Goal: Information Seeking & Learning: Compare options

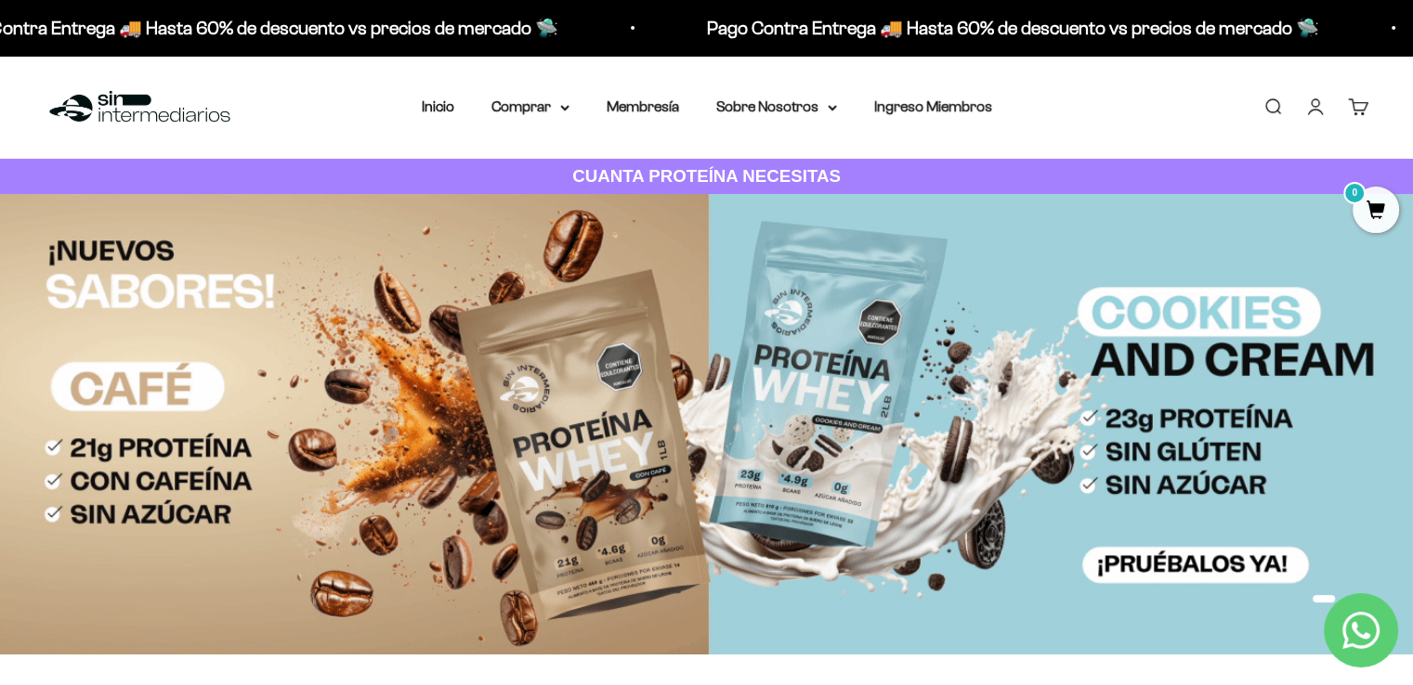
click at [599, 391] on img at bounding box center [706, 424] width 1413 height 460
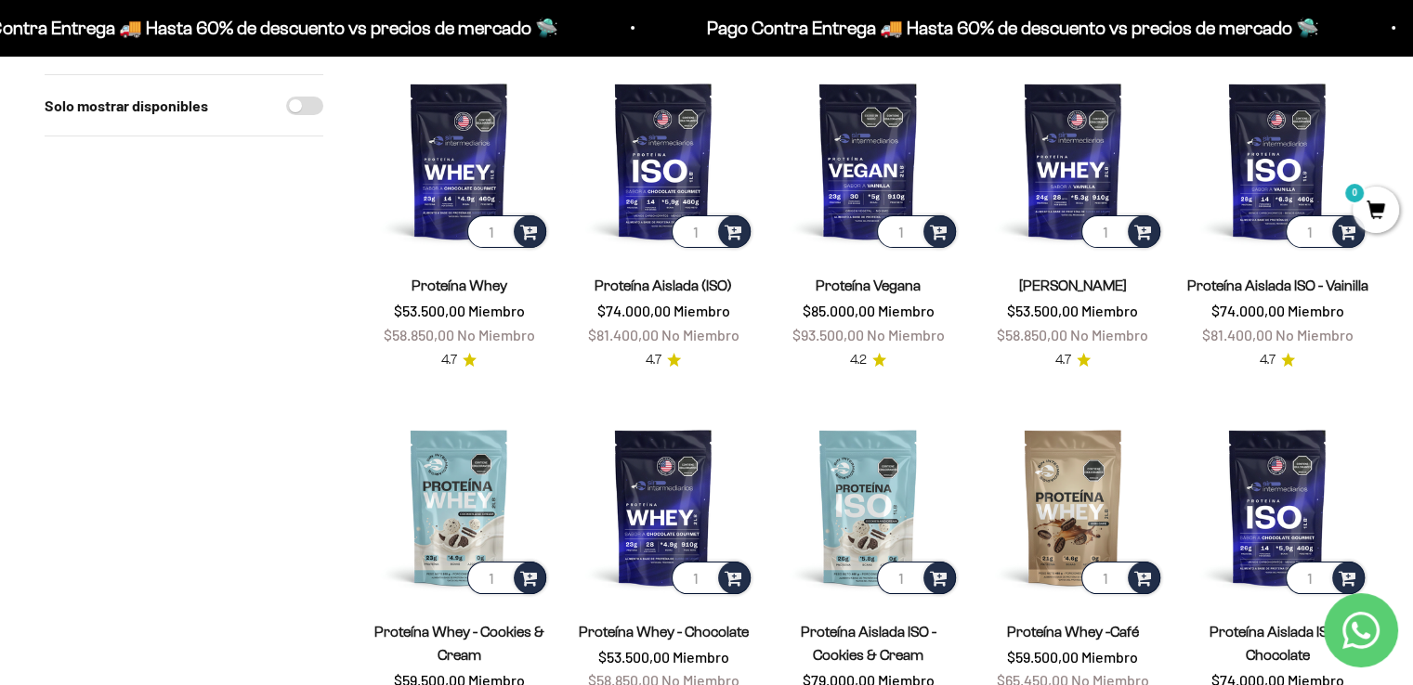
scroll to position [372, 0]
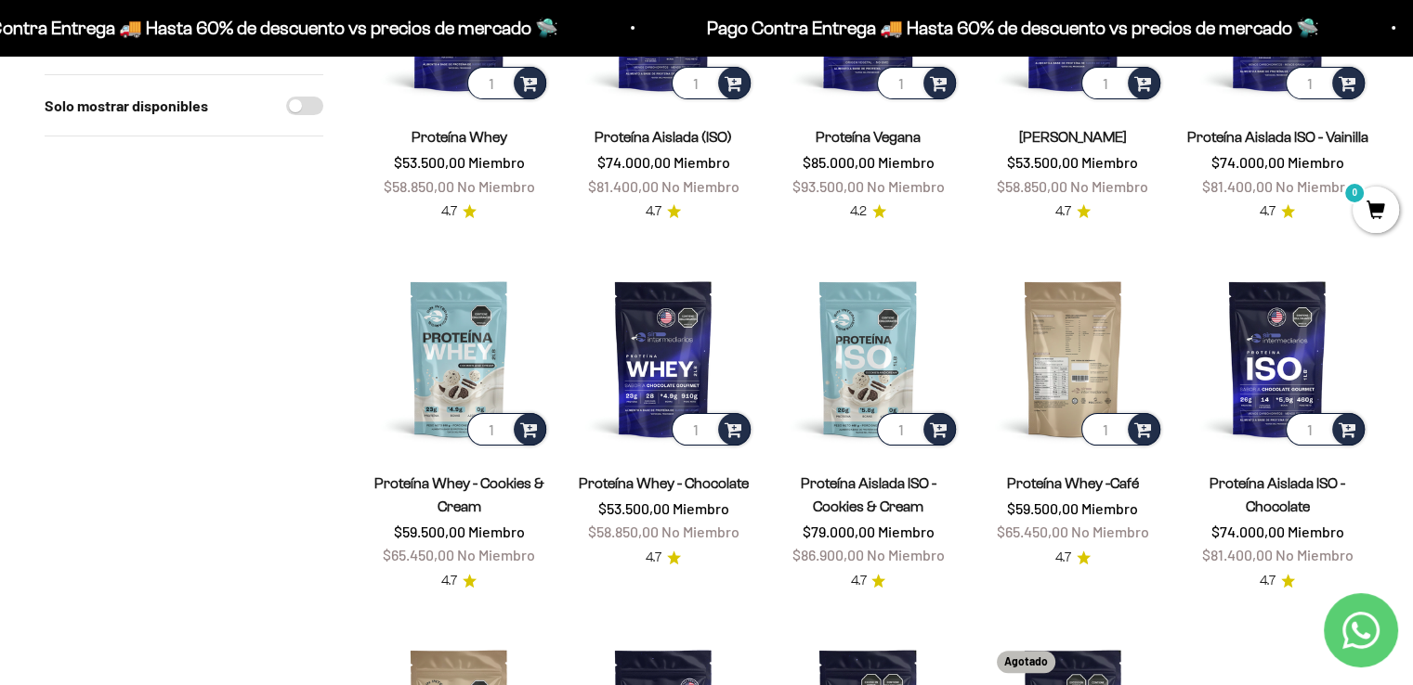
click at [1054, 345] on img at bounding box center [1073, 359] width 182 height 182
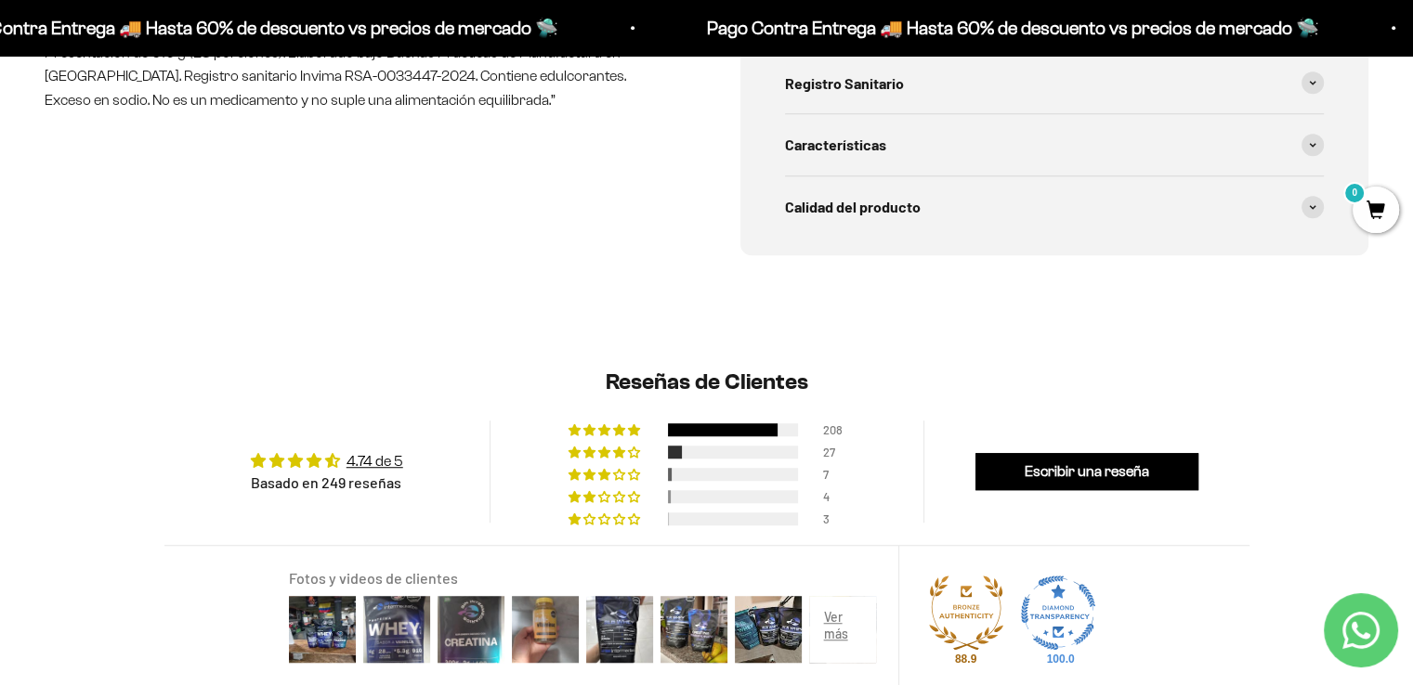
scroll to position [836, 0]
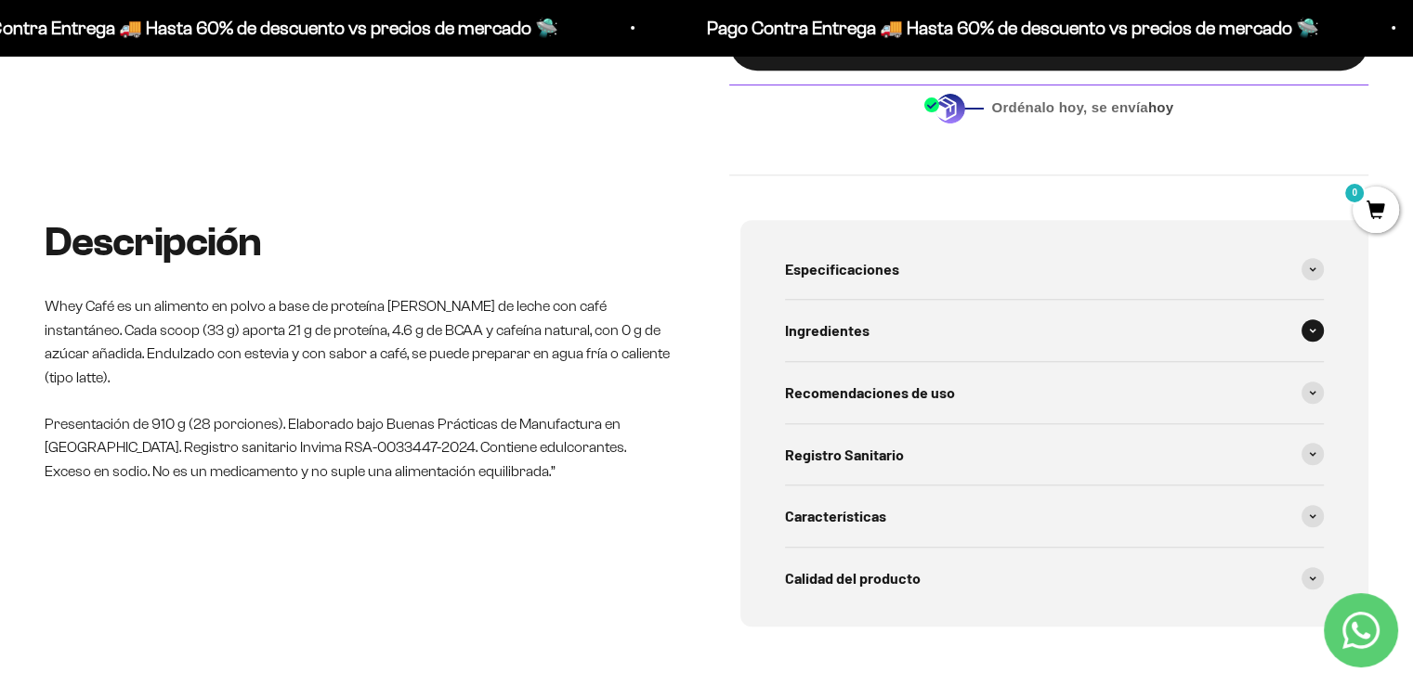
click at [981, 344] on div "Ingredientes" at bounding box center [1055, 330] width 540 height 61
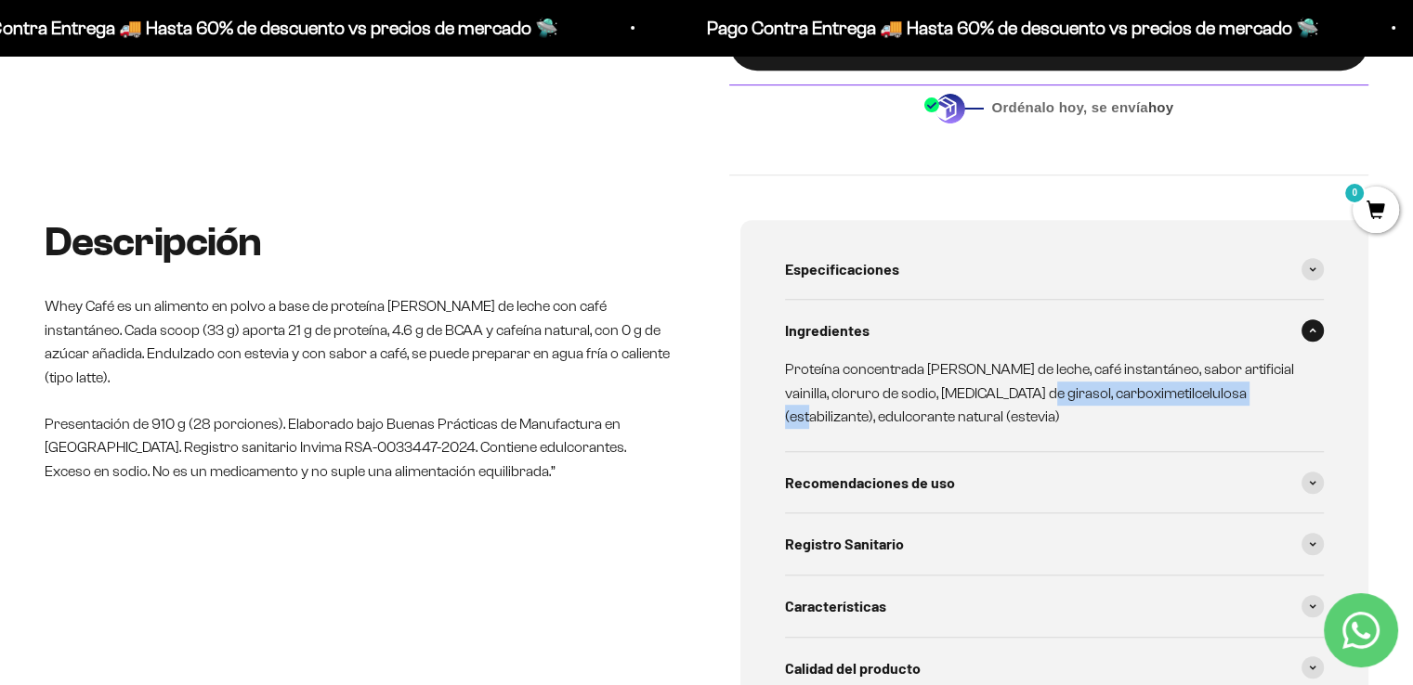
drag, startPoint x: 1221, startPoint y: 392, endPoint x: 1005, endPoint y: 397, distance: 216.5
click at [1005, 397] on p "Proteína concentrada de suero de leche, café instantáneo, sabor artificial vain…" at bounding box center [1043, 394] width 517 height 72
copy p "carboximetilcelulosa (estabilizante)"
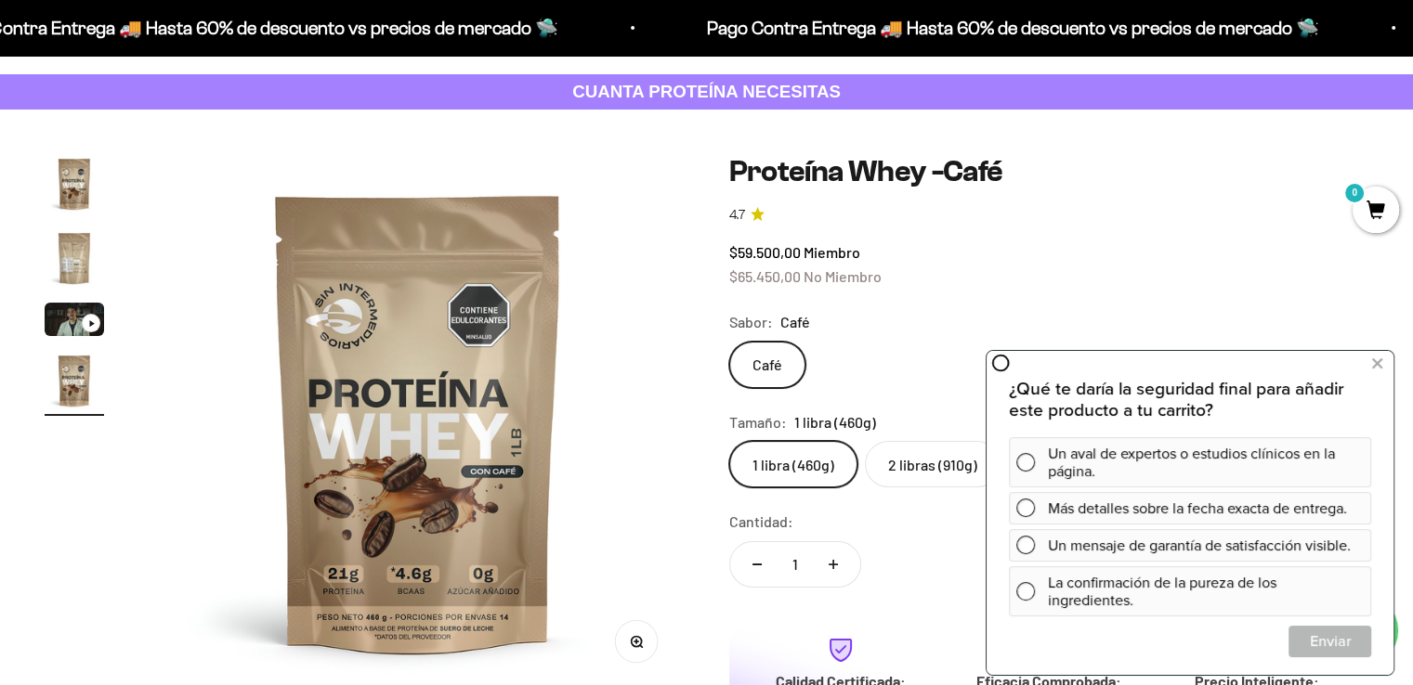
scroll to position [0, 0]
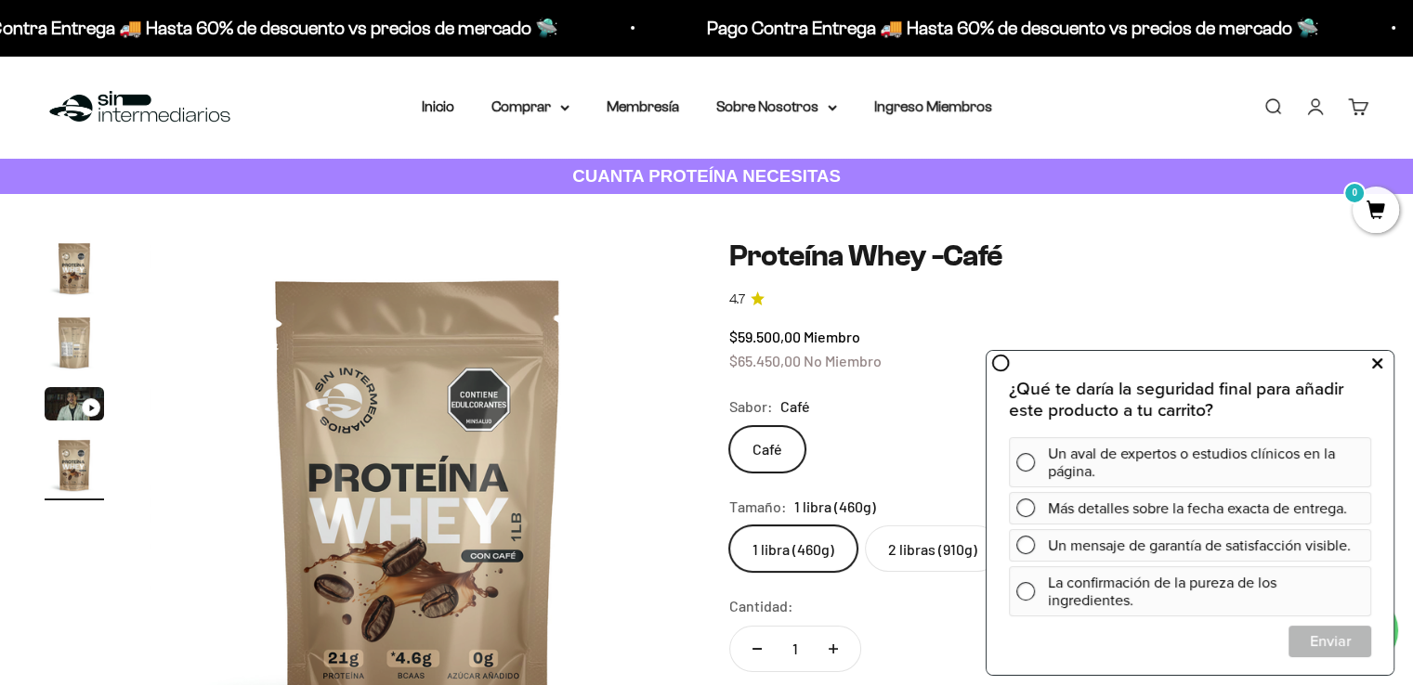
click at [1378, 366] on icon at bounding box center [1377, 364] width 10 height 24
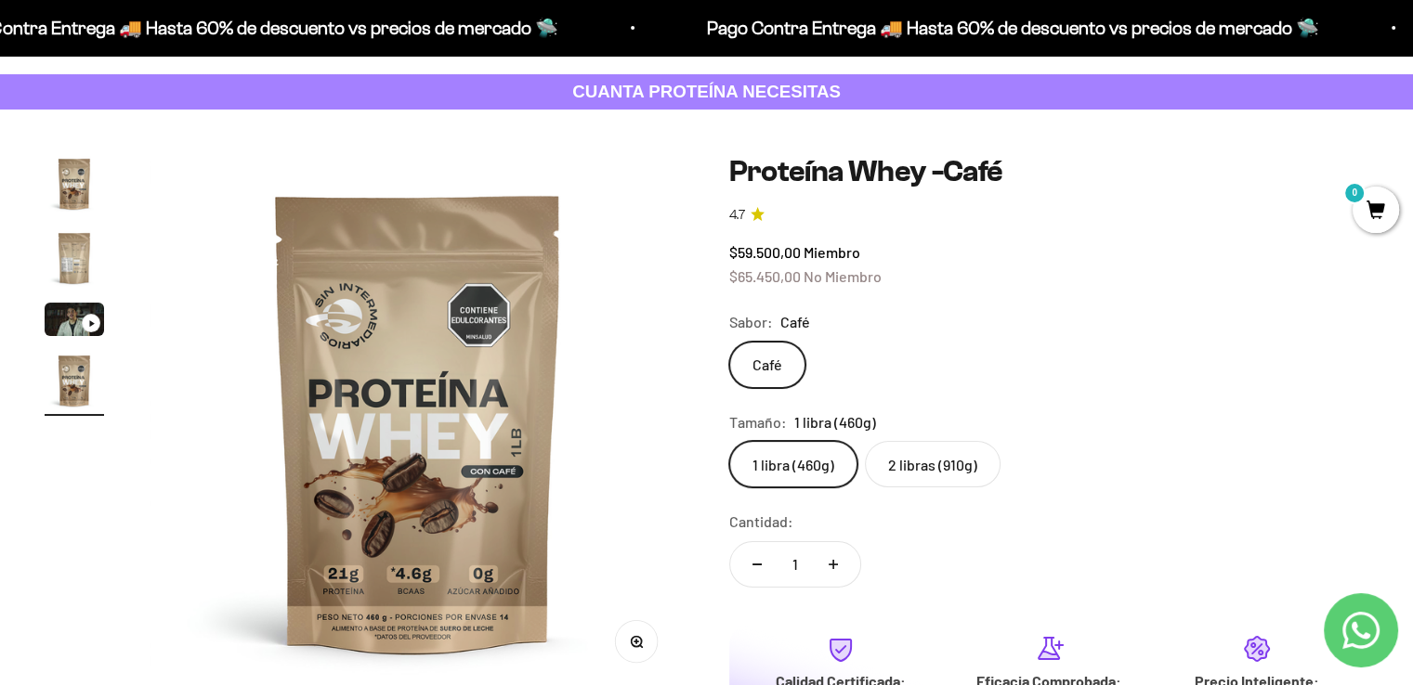
scroll to position [186, 0]
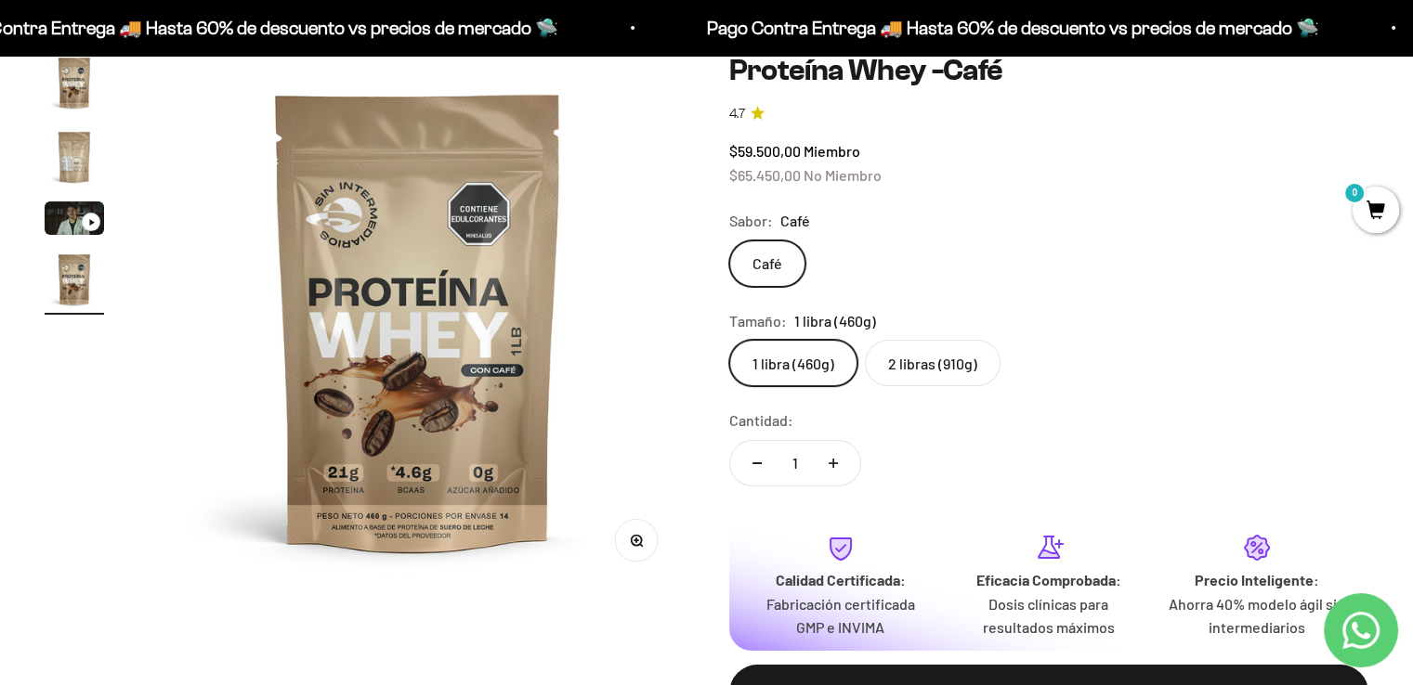
click at [944, 357] on label "2 libras (910g)" at bounding box center [933, 363] width 136 height 46
click at [729, 340] on input "2 libras (910g)" at bounding box center [728, 339] width 1 height 1
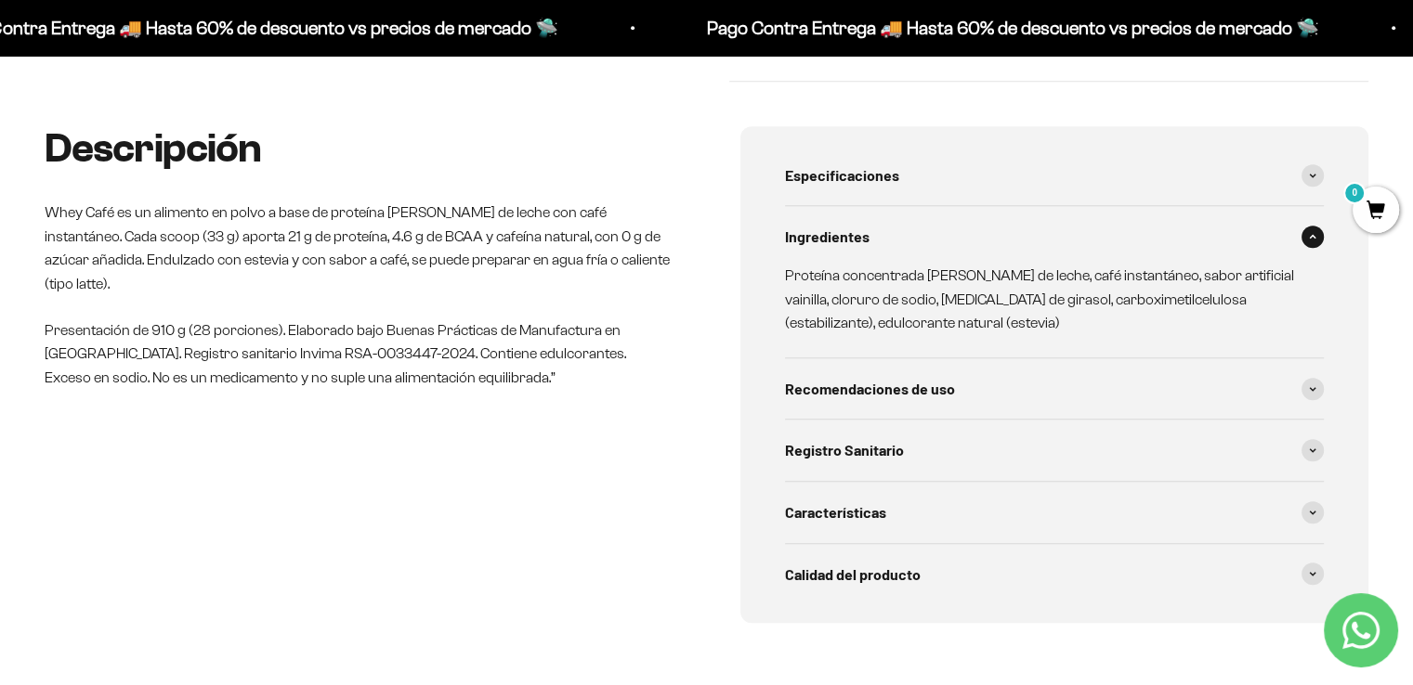
scroll to position [836, 0]
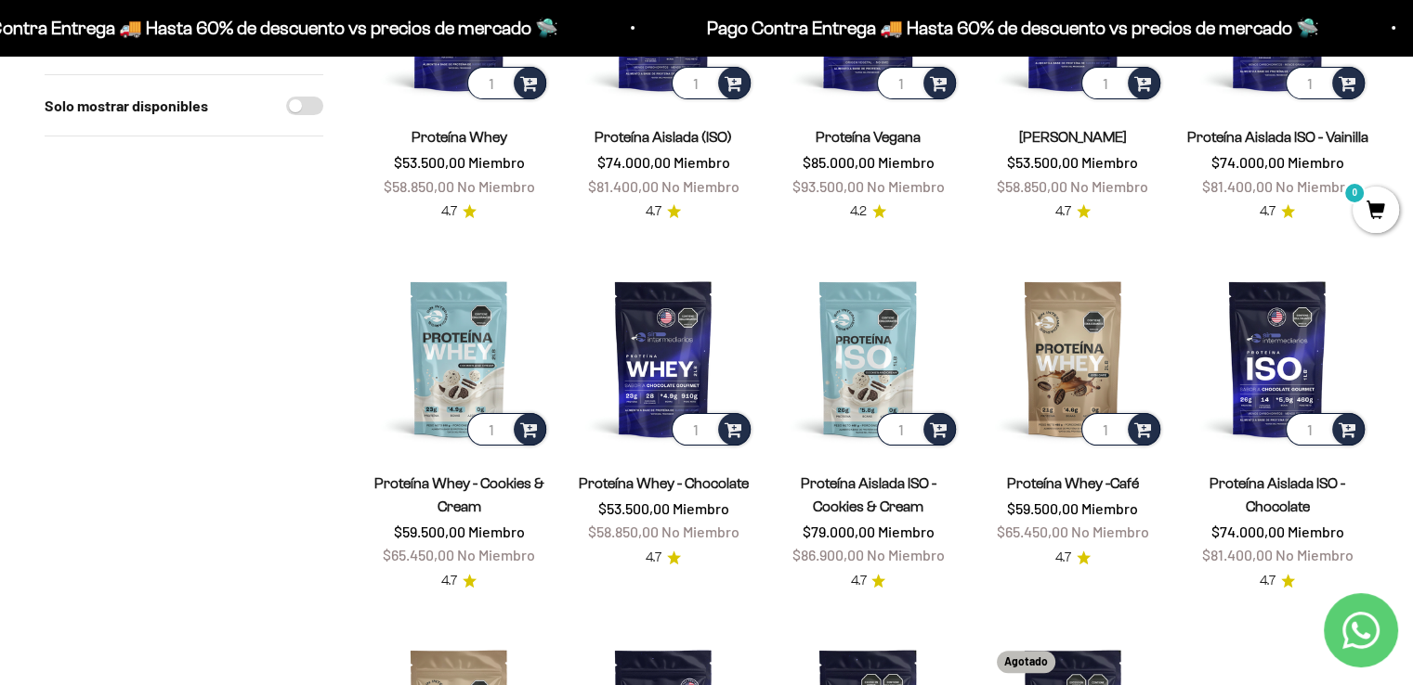
scroll to position [650, 0]
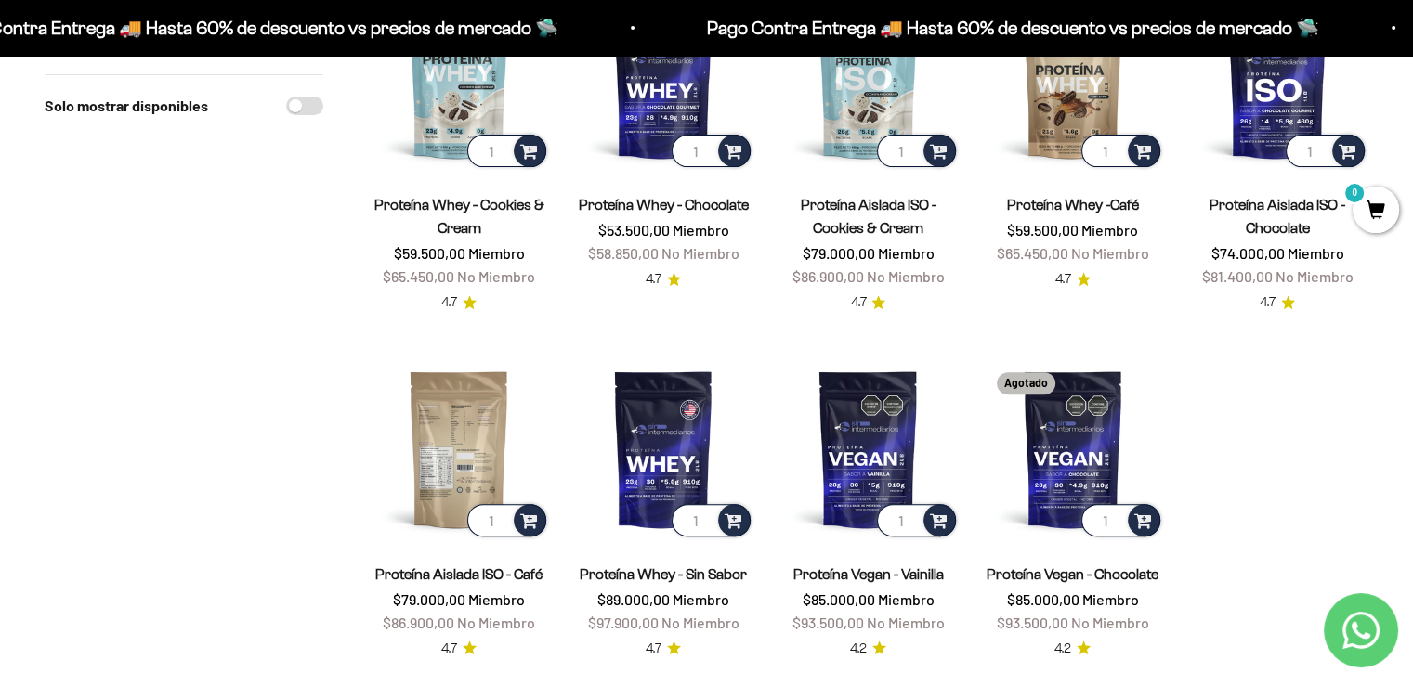
click at [465, 429] on img at bounding box center [459, 449] width 182 height 182
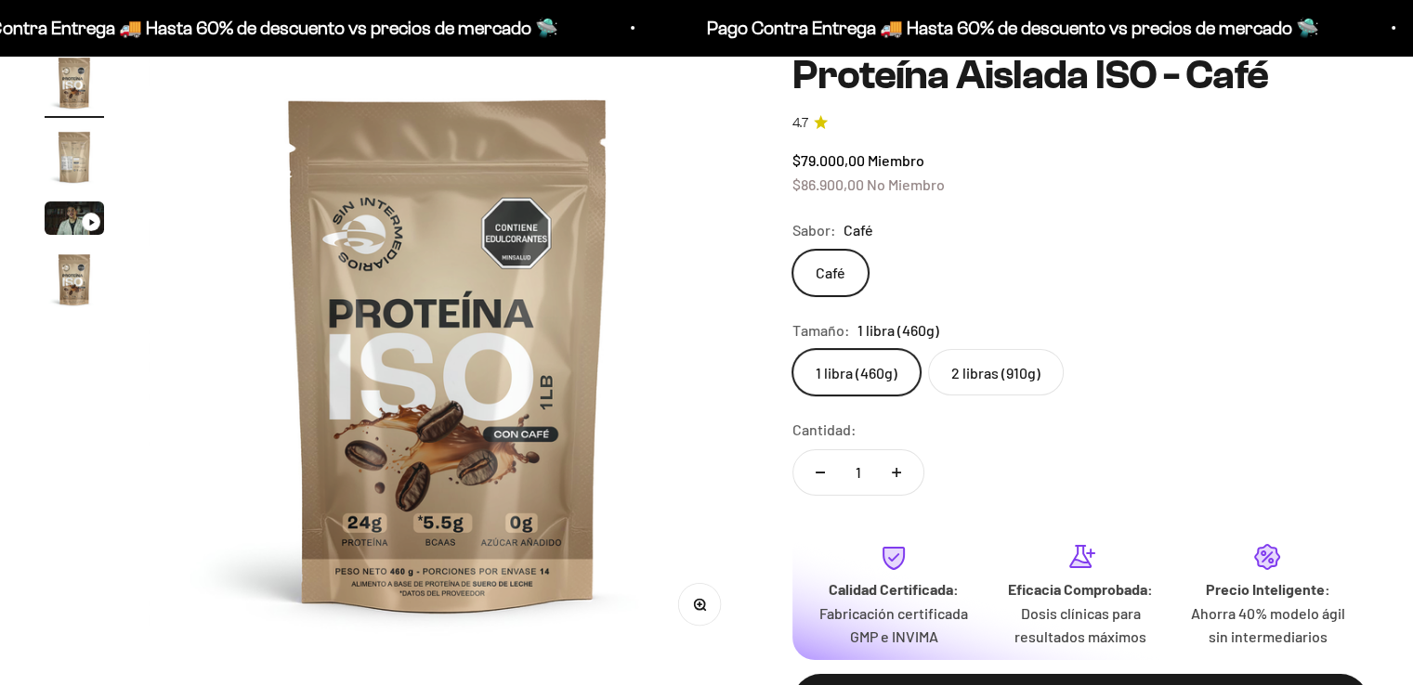
scroll to position [279, 0]
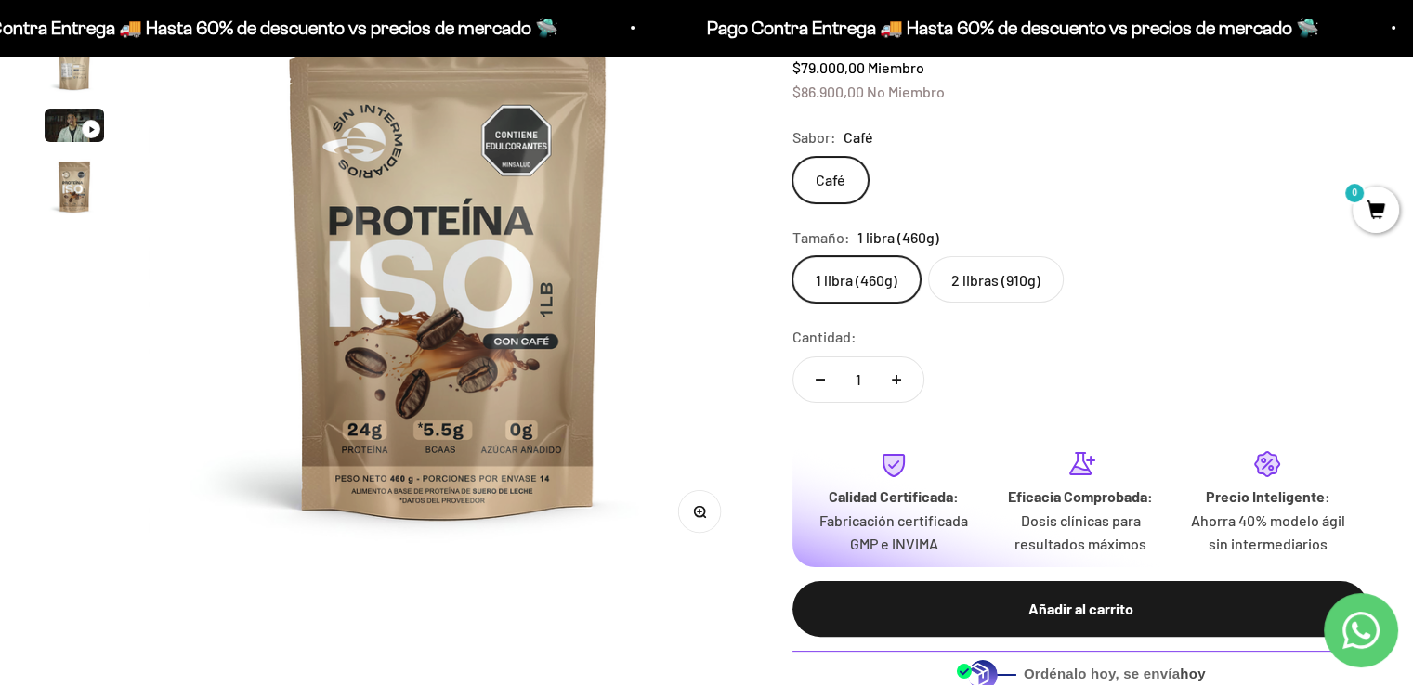
click at [985, 290] on label "2 libras (910g)" at bounding box center [996, 279] width 136 height 46
click at [792, 256] on input "2 libras (910g)" at bounding box center [791, 255] width 1 height 1
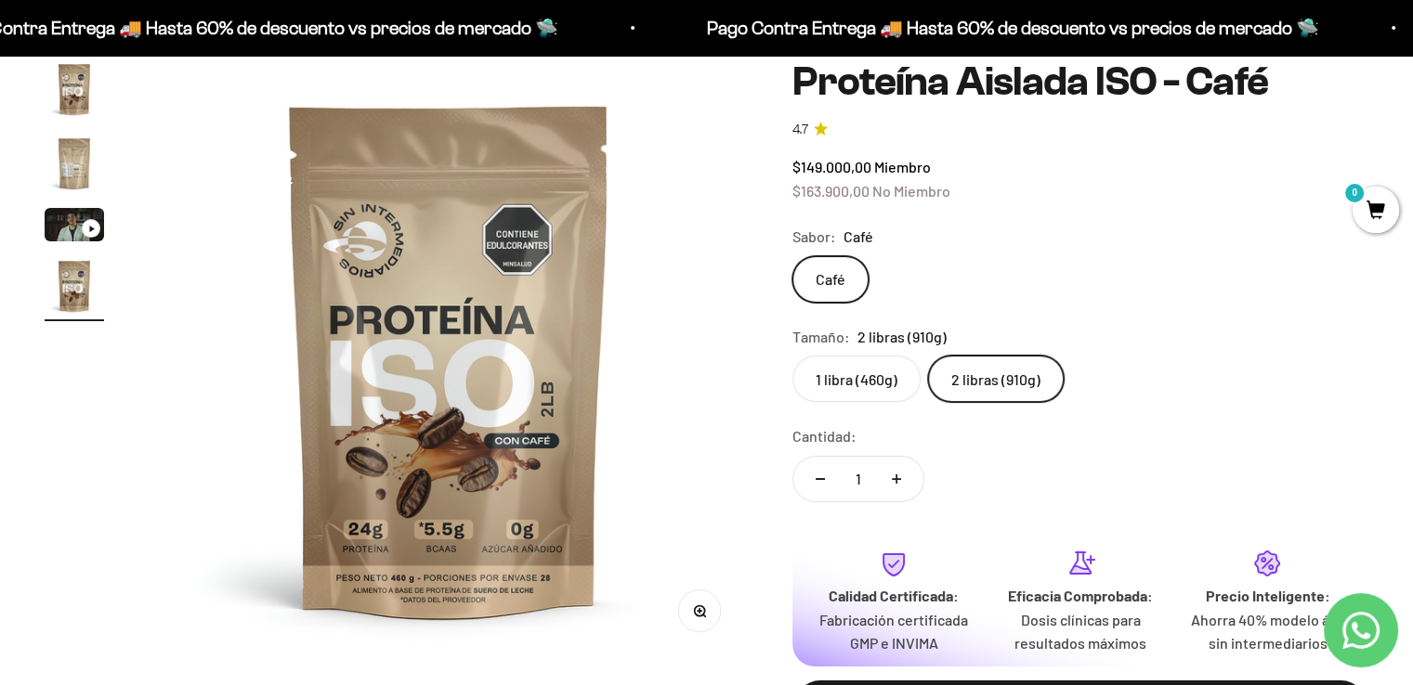
scroll to position [279, 0]
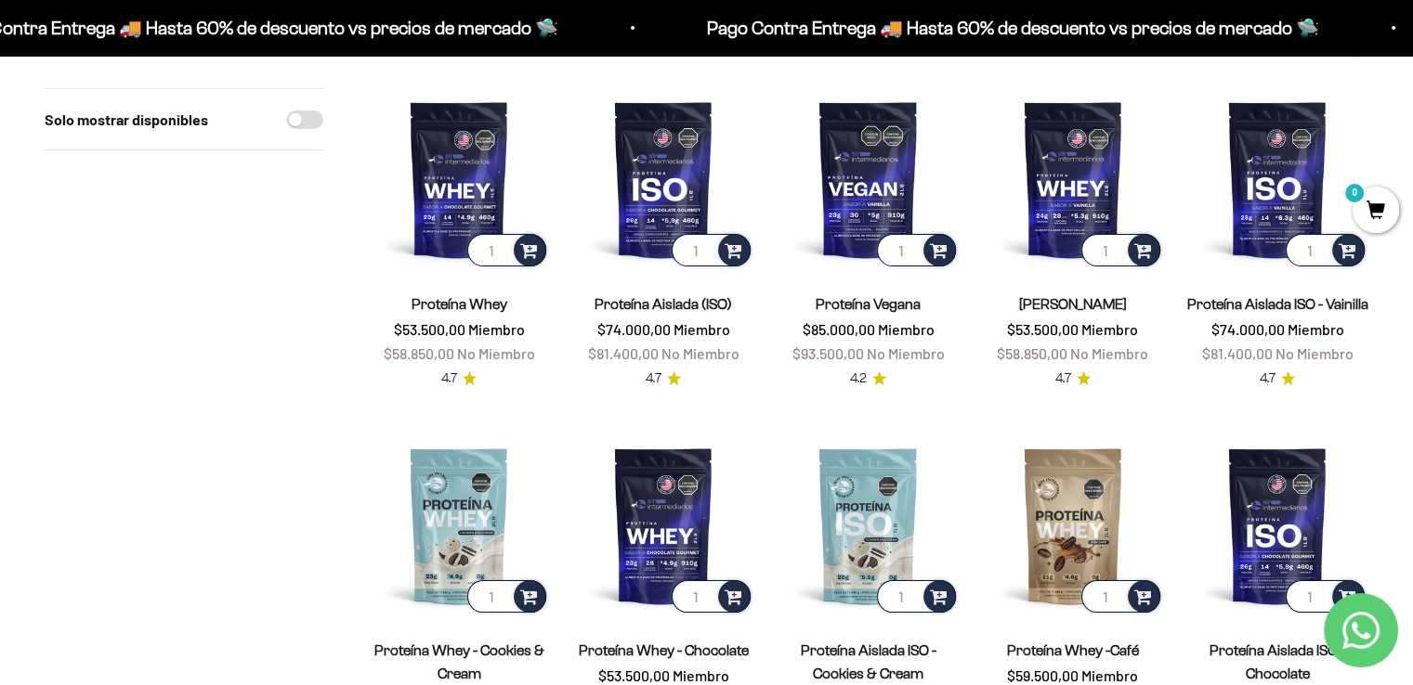
scroll to position [93, 0]
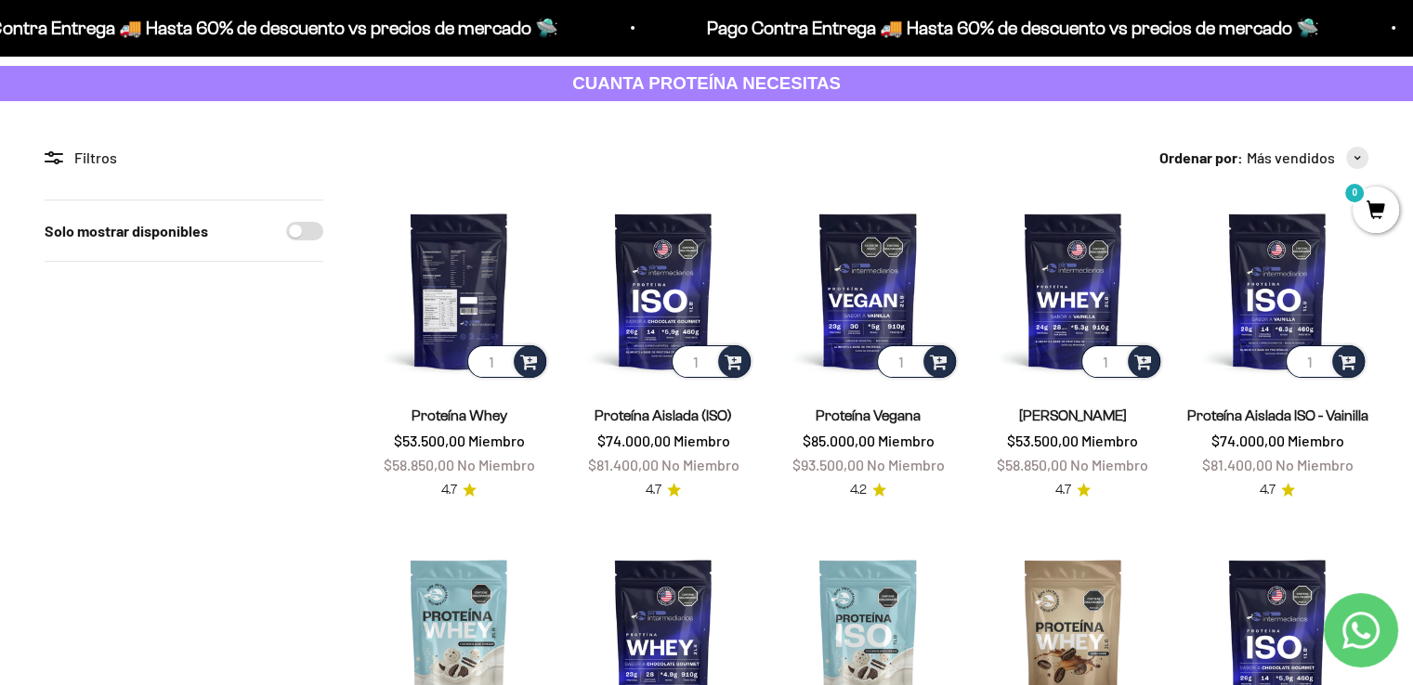
click at [424, 312] on img at bounding box center [459, 291] width 182 height 182
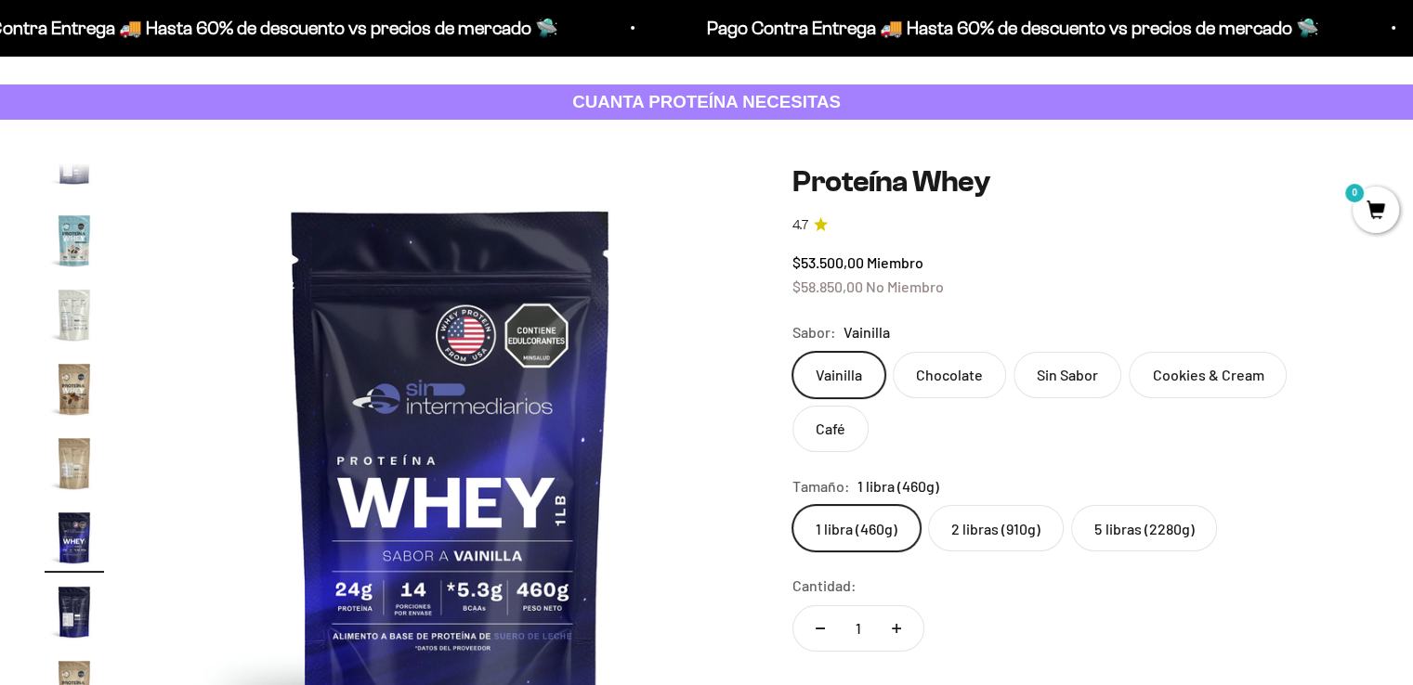
scroll to position [186, 0]
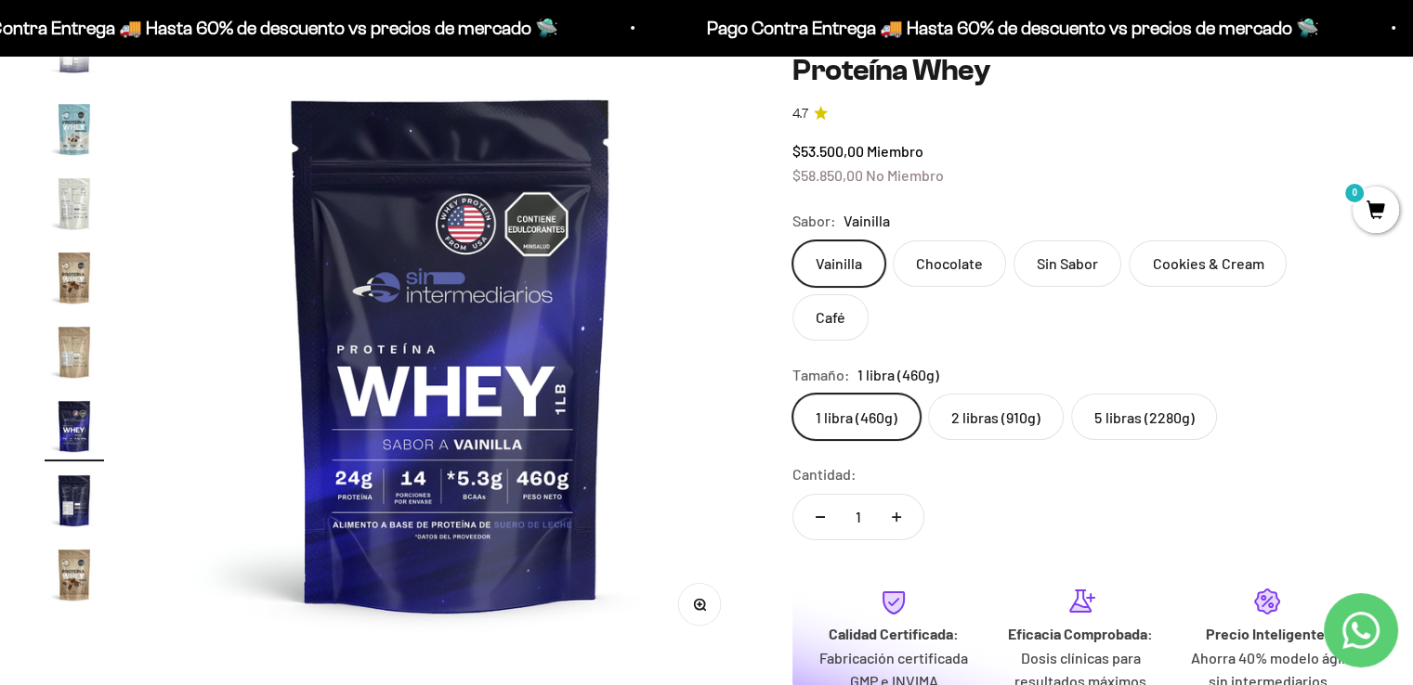
click at [960, 272] on label "Chocolate" at bounding box center [949, 264] width 113 height 46
click at [792, 241] on input "Chocolate" at bounding box center [791, 240] width 1 height 1
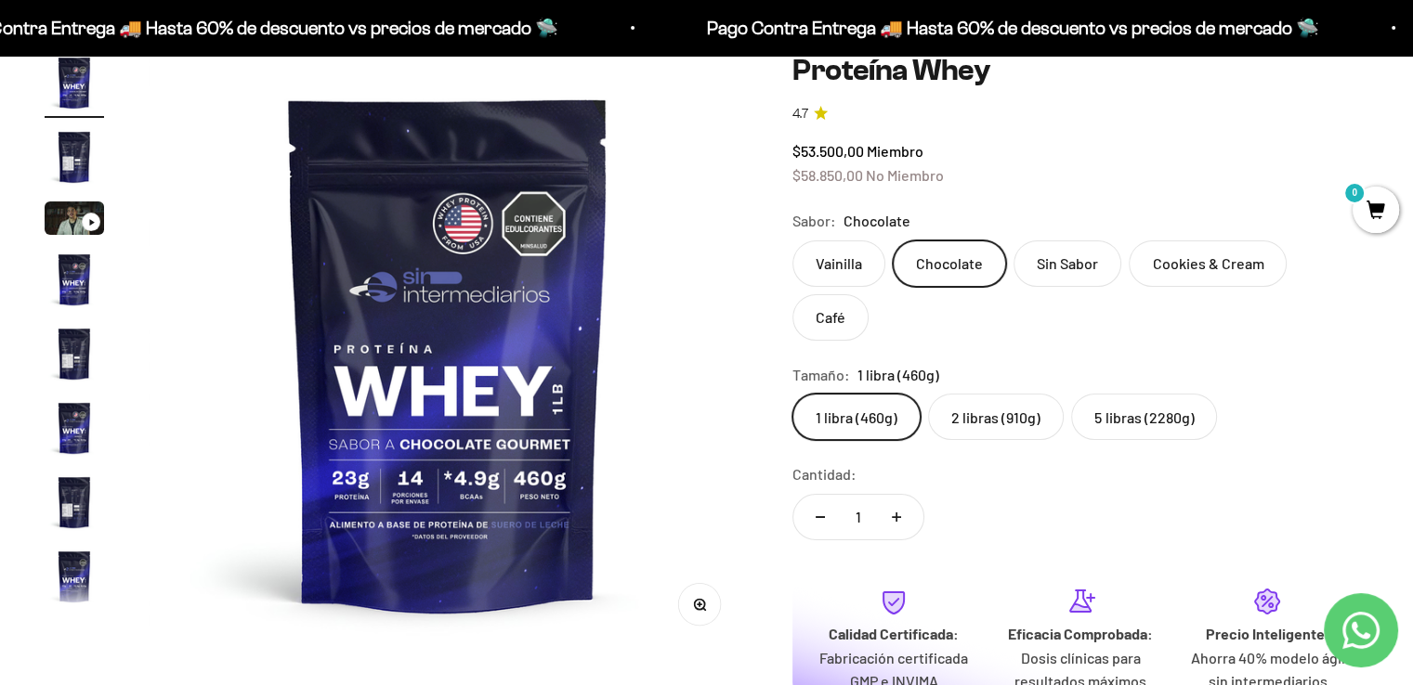
click at [1238, 258] on label "Cookies & Cream" at bounding box center [1208, 264] width 158 height 46
click at [792, 241] on input "Cookies & Cream" at bounding box center [791, 240] width 1 height 1
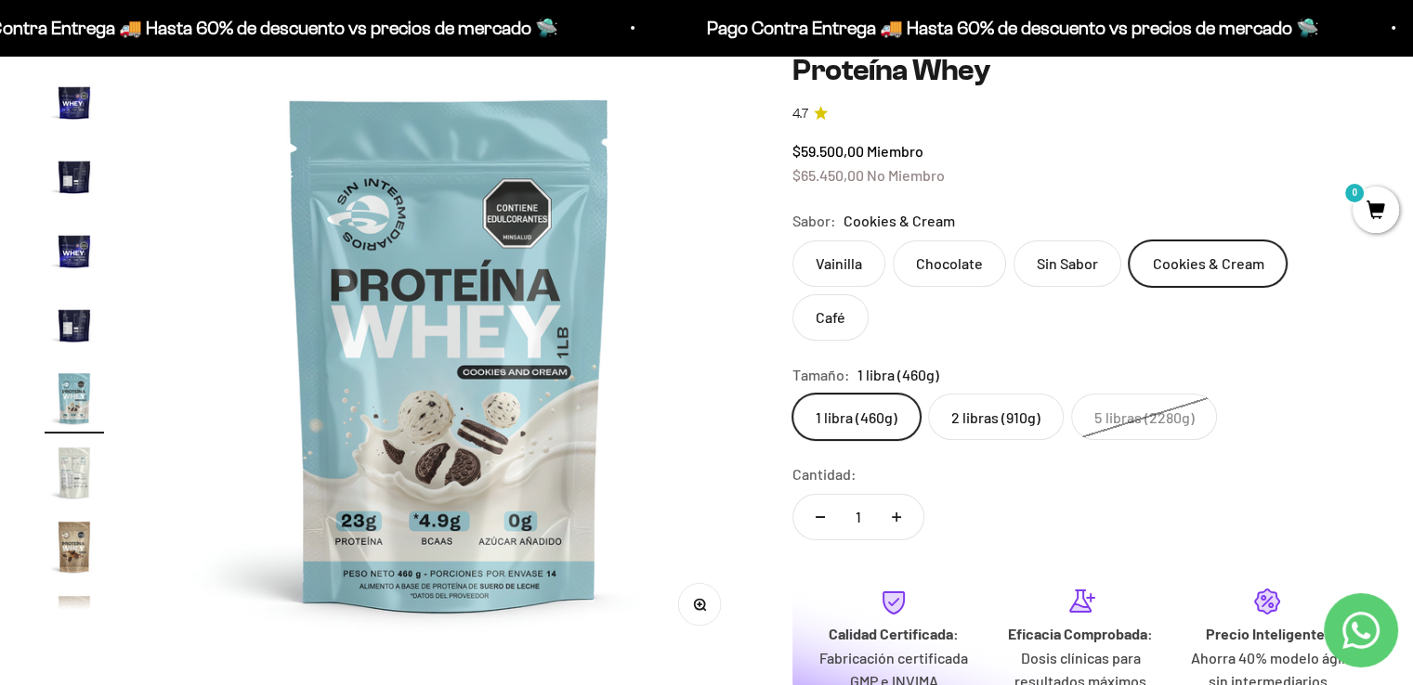
scroll to position [628, 0]
click at [868, 294] on label "Café" at bounding box center [830, 317] width 76 height 46
click at [792, 241] on input "Café" at bounding box center [791, 240] width 1 height 1
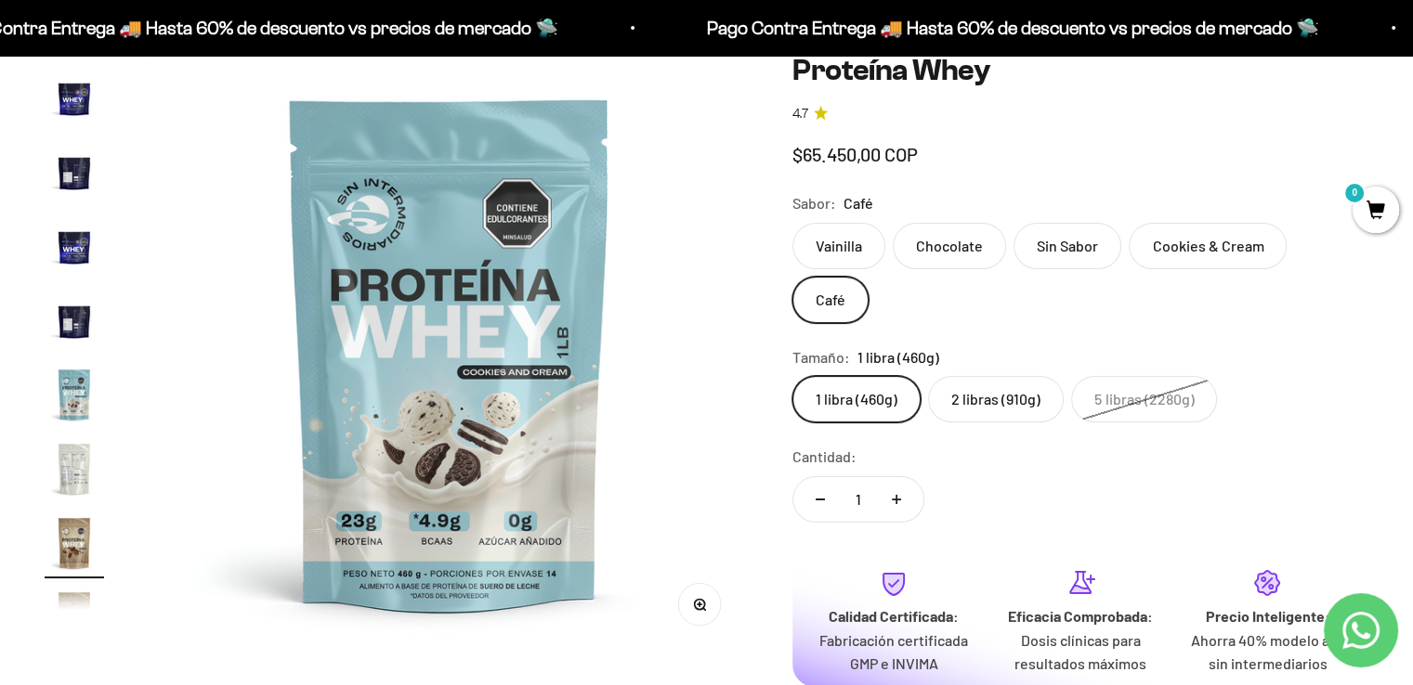
scroll to position [777, 0]
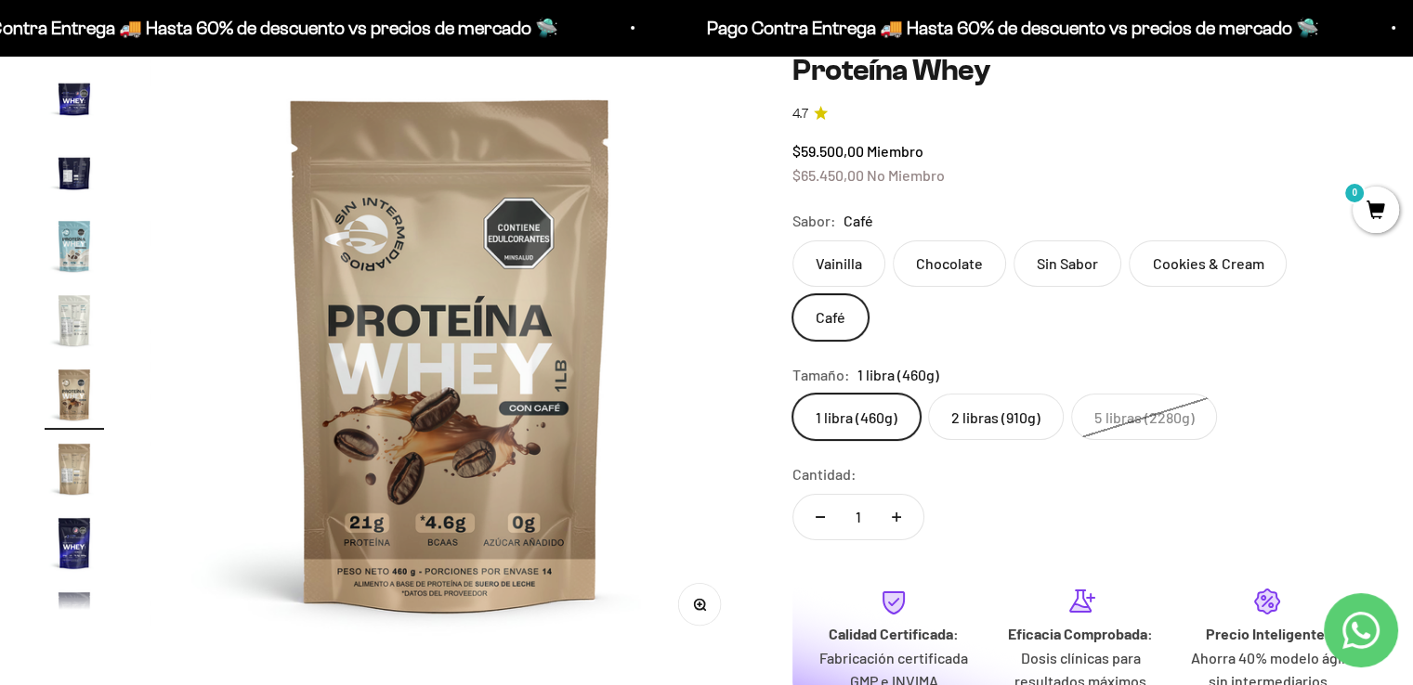
click at [825, 275] on label "Vainilla" at bounding box center [838, 264] width 93 height 46
click at [792, 241] on input "Vainilla" at bounding box center [791, 240] width 1 height 1
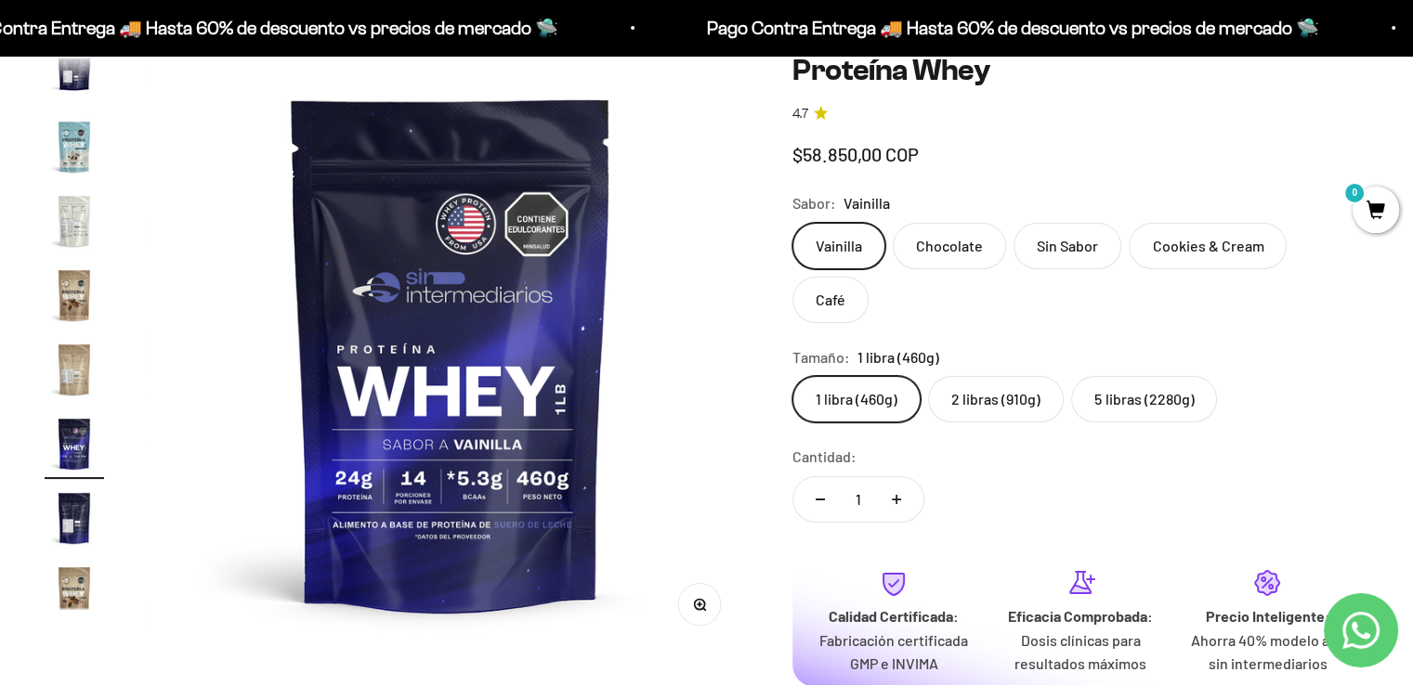
scroll to position [894, 0]
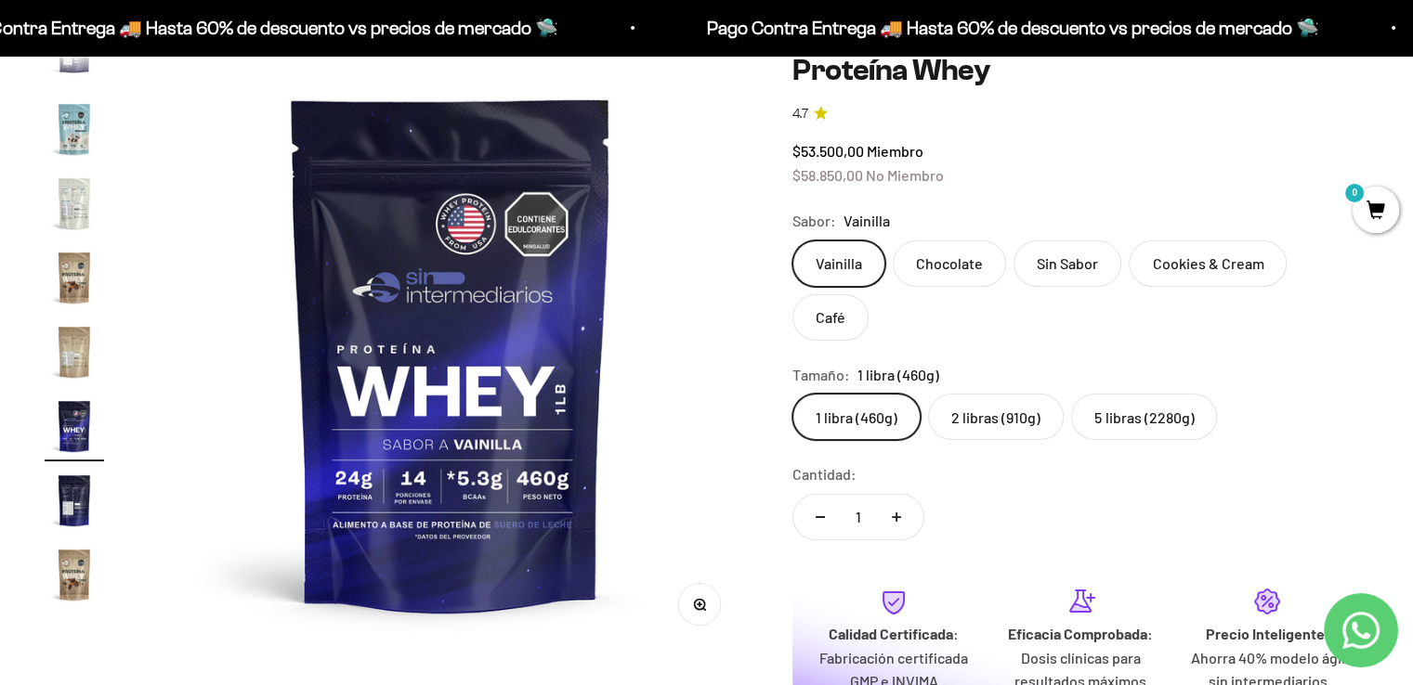
click at [929, 272] on label "Chocolate" at bounding box center [949, 264] width 113 height 46
click at [792, 241] on input "Chocolate" at bounding box center [791, 240] width 1 height 1
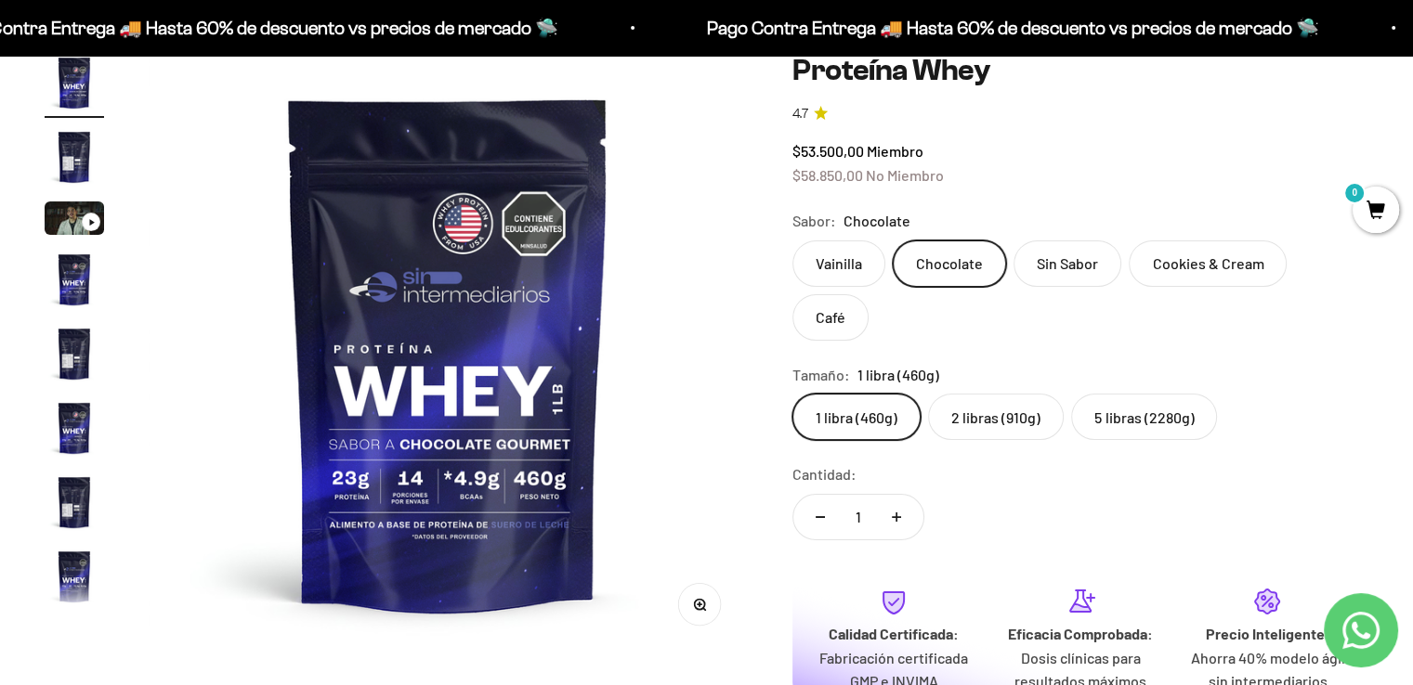
click at [1065, 262] on label "Sin Sabor" at bounding box center [1067, 264] width 108 height 46
click at [792, 241] on input "Sin Sabor" at bounding box center [791, 240] width 1 height 1
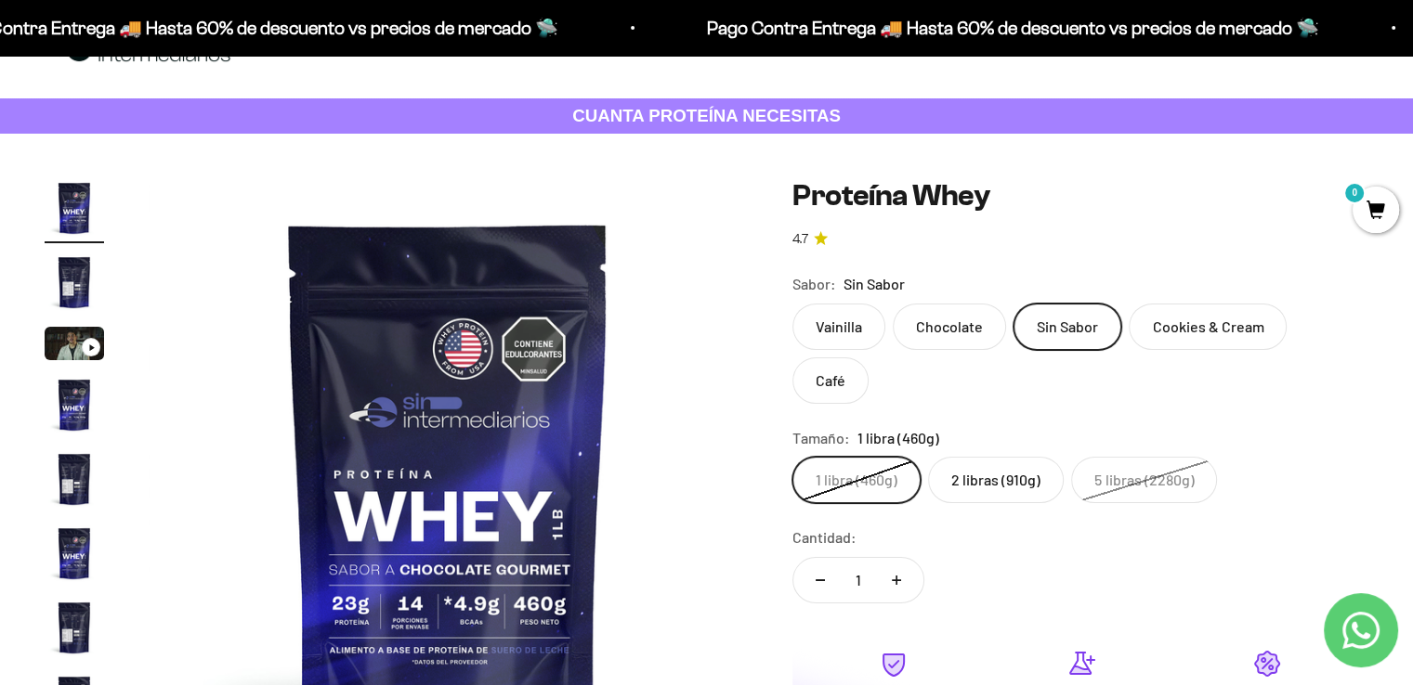
scroll to position [93, 0]
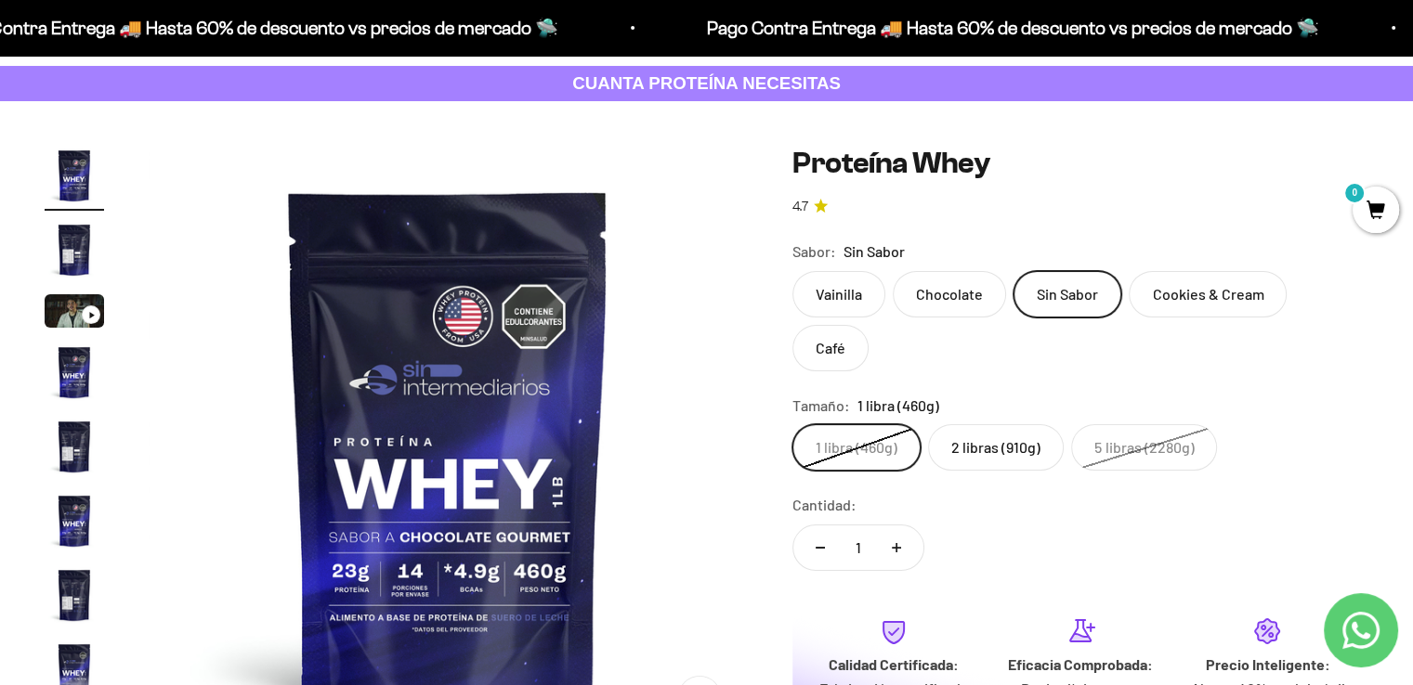
click at [834, 306] on label "Vainilla" at bounding box center [838, 294] width 93 height 46
click at [792, 271] on input "Vainilla" at bounding box center [791, 270] width 1 height 1
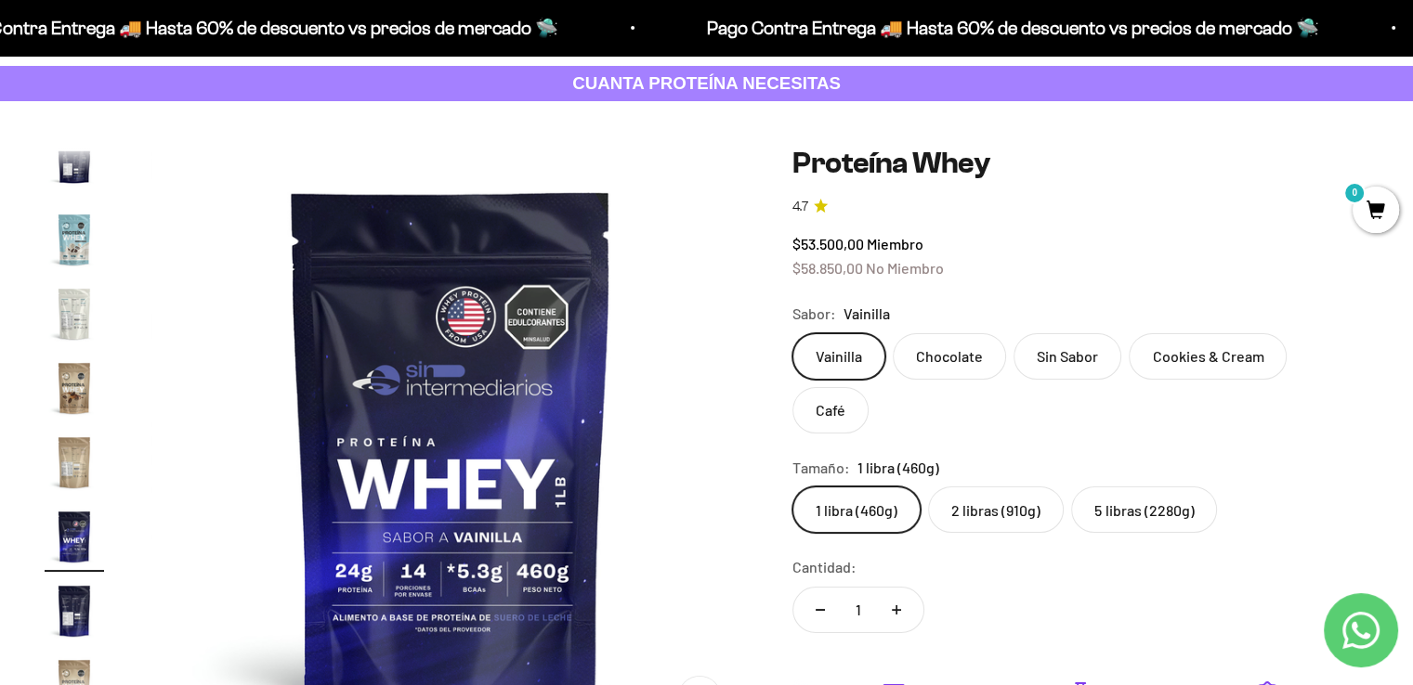
scroll to position [894, 0]
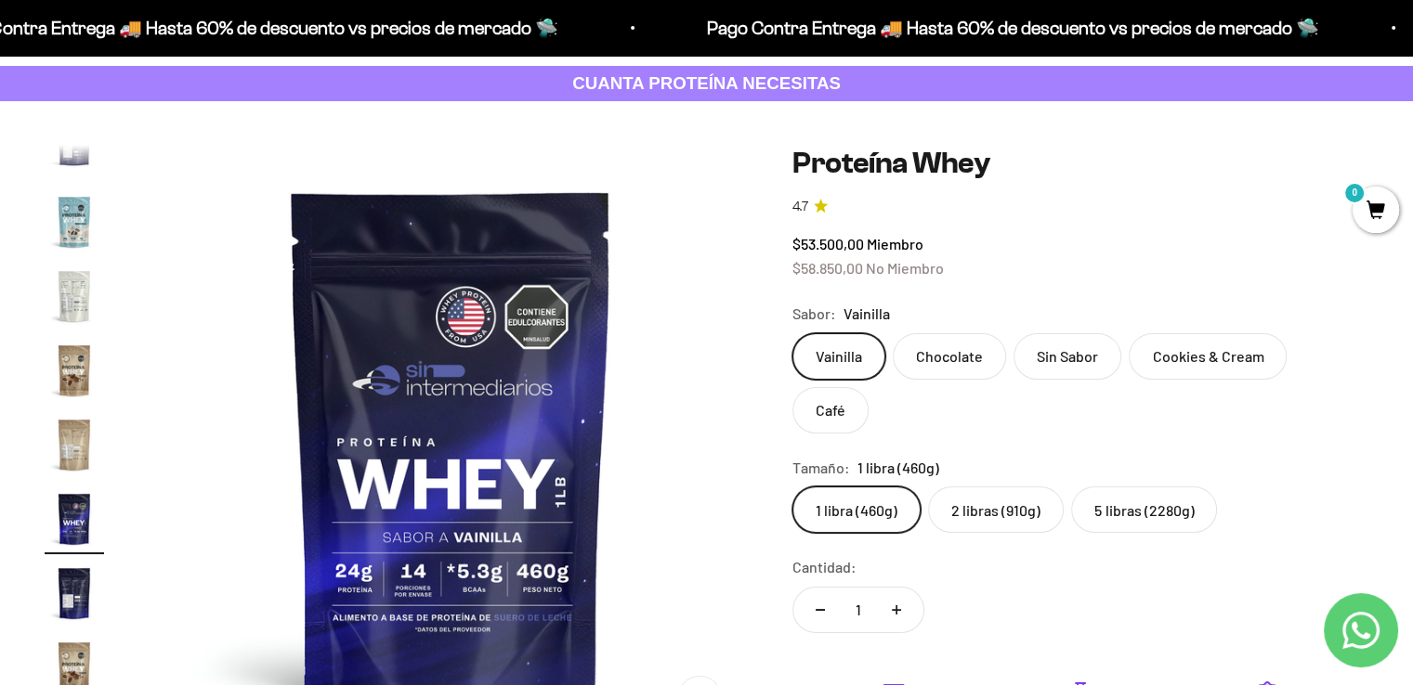
click at [983, 487] on label "2 libras (910g)" at bounding box center [996, 510] width 136 height 46
click at [792, 486] on input "2 libras (910g)" at bounding box center [791, 486] width 1 height 1
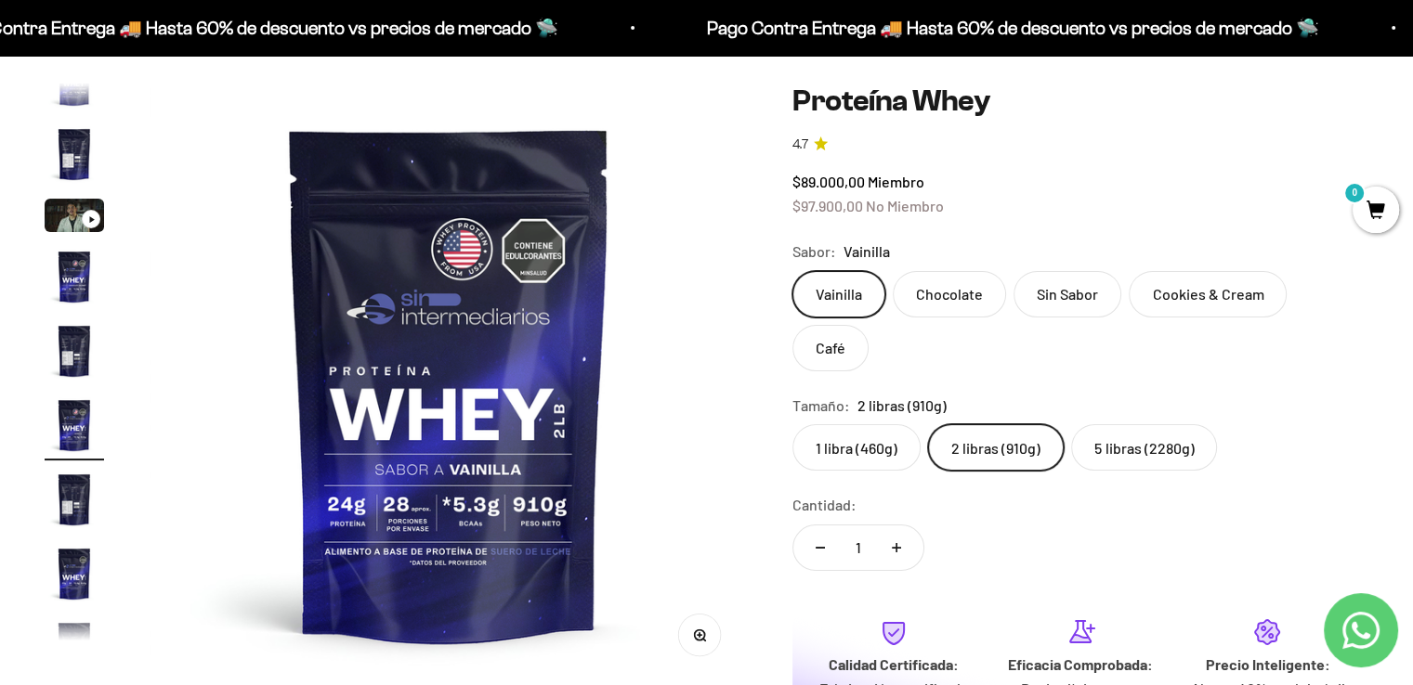
scroll to position [186, 0]
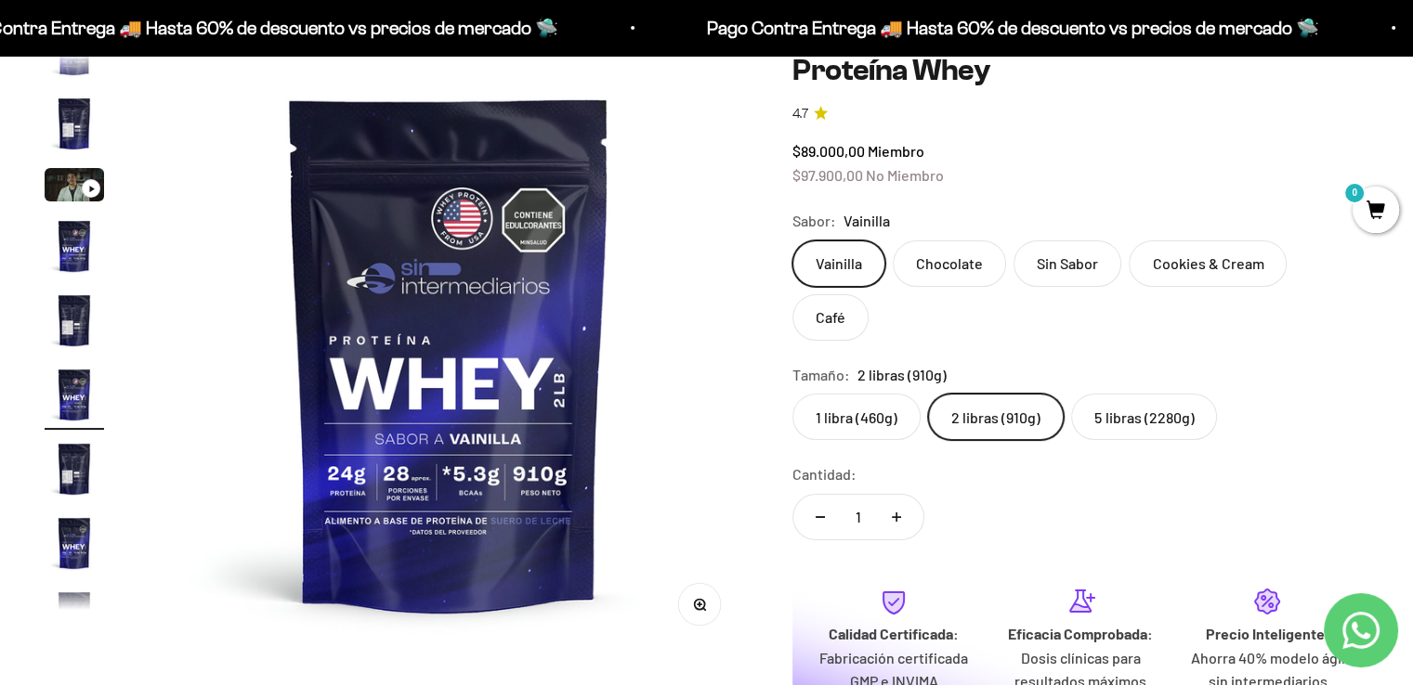
click at [1126, 394] on label "5 libras (2280g)" at bounding box center [1144, 417] width 146 height 46
click at [792, 393] on input "5 libras (2280g)" at bounding box center [791, 393] width 1 height 1
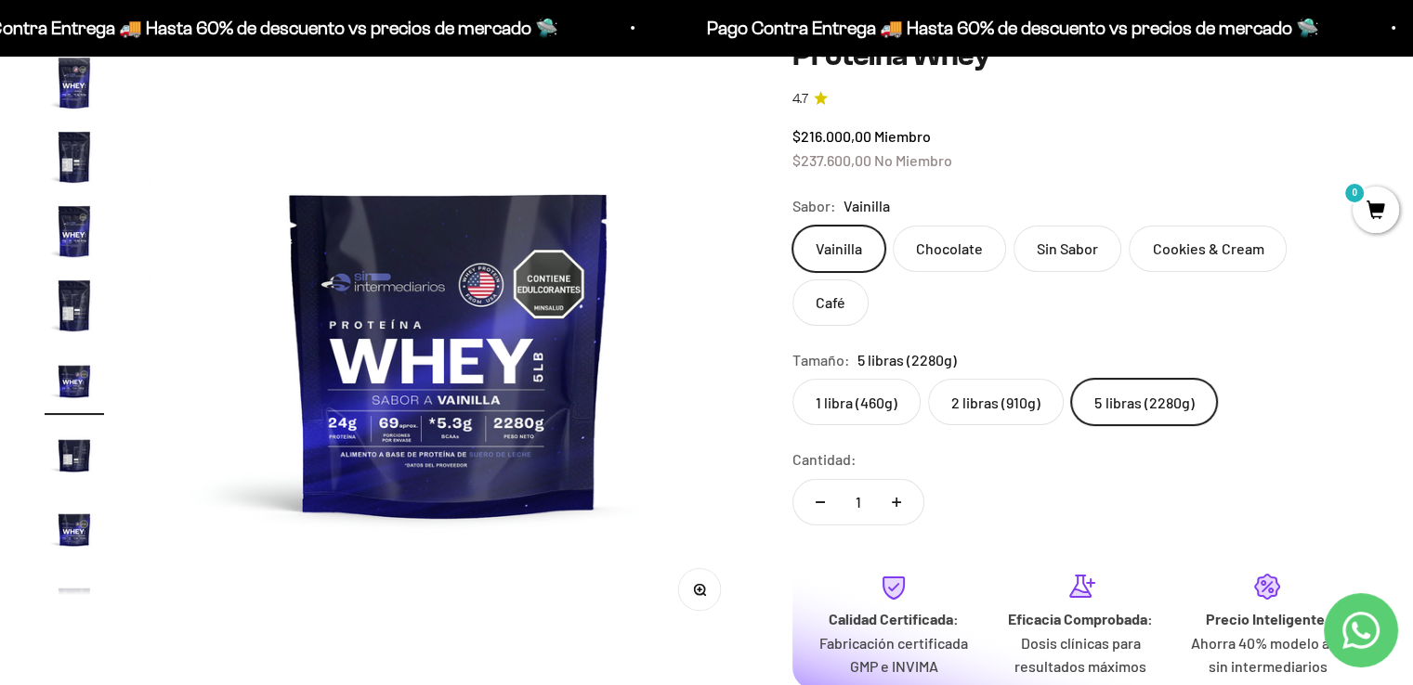
scroll to position [93, 0]
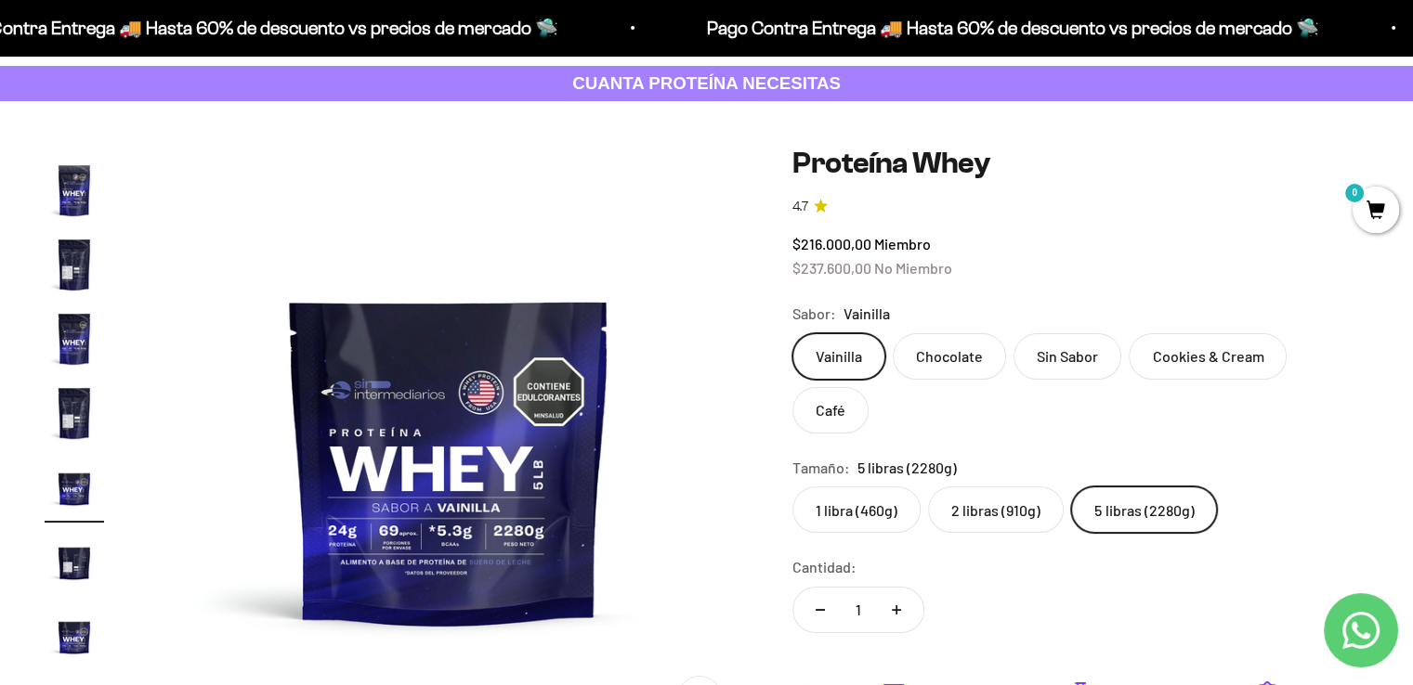
click at [868, 387] on label "Café" at bounding box center [830, 410] width 76 height 46
click at [792, 333] on input "Café" at bounding box center [791, 333] width 1 height 1
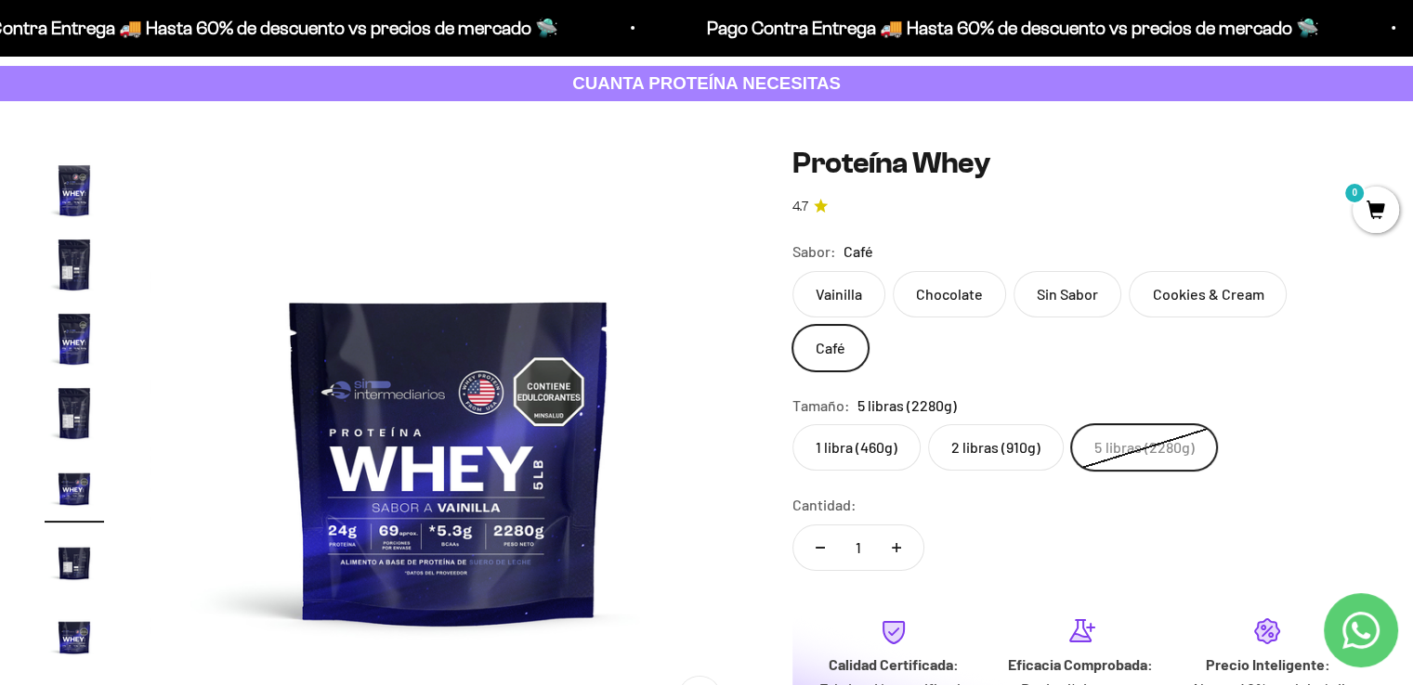
click at [1206, 309] on label "Cookies & Cream" at bounding box center [1208, 294] width 158 height 46
click at [792, 271] on input "Cookies & Cream" at bounding box center [791, 270] width 1 height 1
click at [976, 294] on label "Chocolate" at bounding box center [949, 294] width 113 height 46
click at [792, 271] on input "Chocolate" at bounding box center [791, 270] width 1 height 1
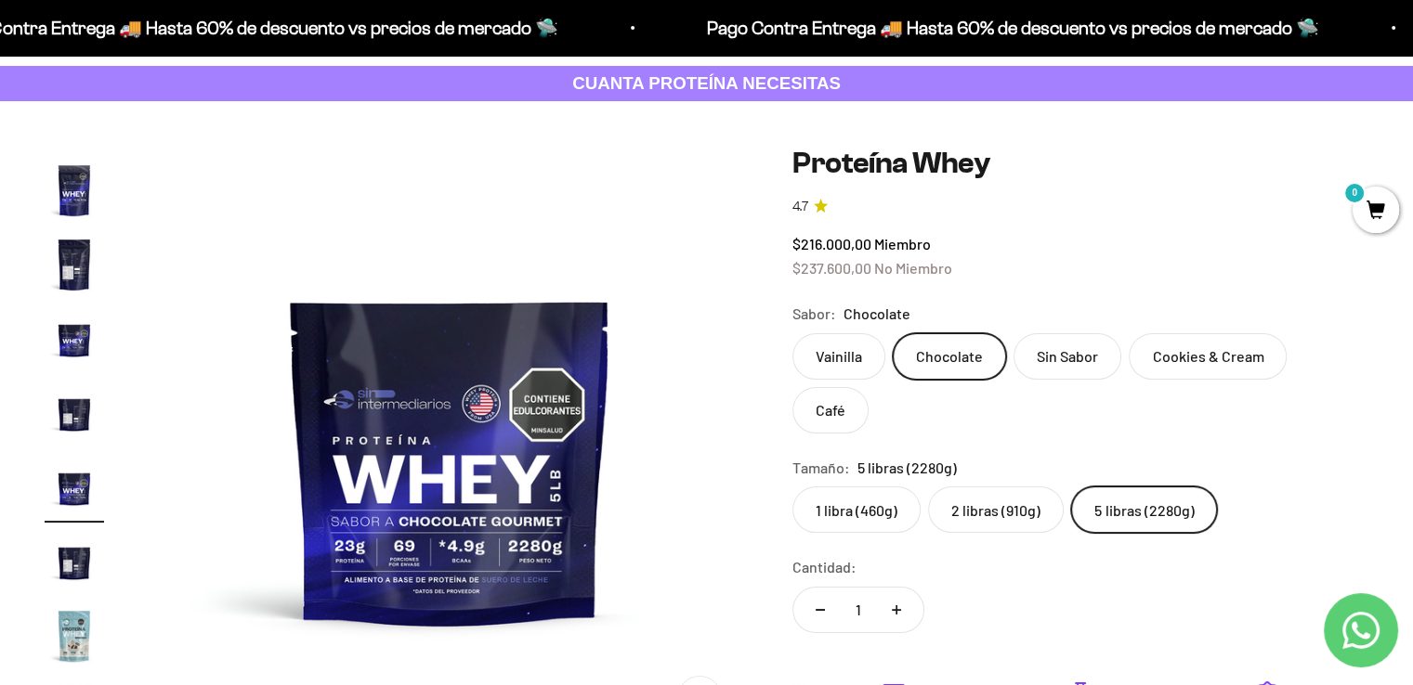
click at [845, 357] on label "Vainilla" at bounding box center [838, 356] width 93 height 46
click at [792, 333] on input "Vainilla" at bounding box center [791, 333] width 1 height 1
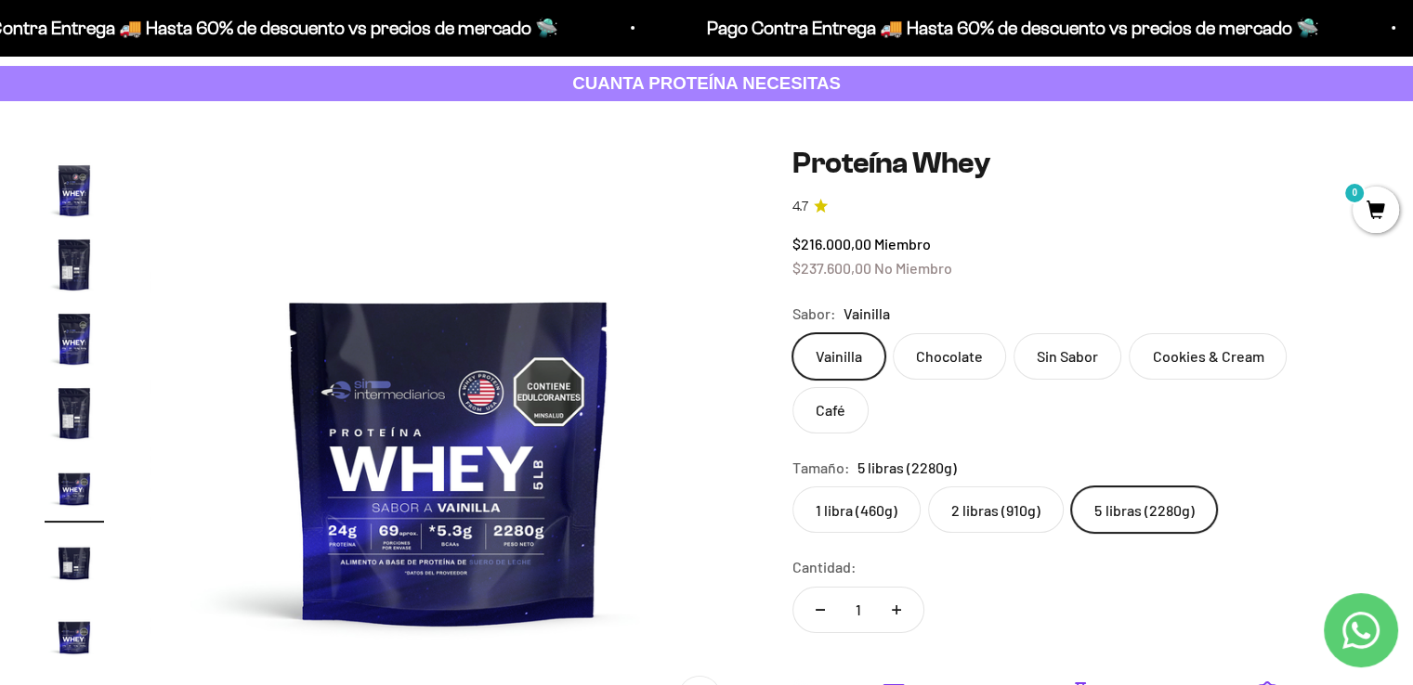
click at [1121, 487] on label "5 libras (2280g)" at bounding box center [1144, 510] width 146 height 46
click at [792, 486] on input "5 libras (2280g)" at bounding box center [791, 486] width 1 height 1
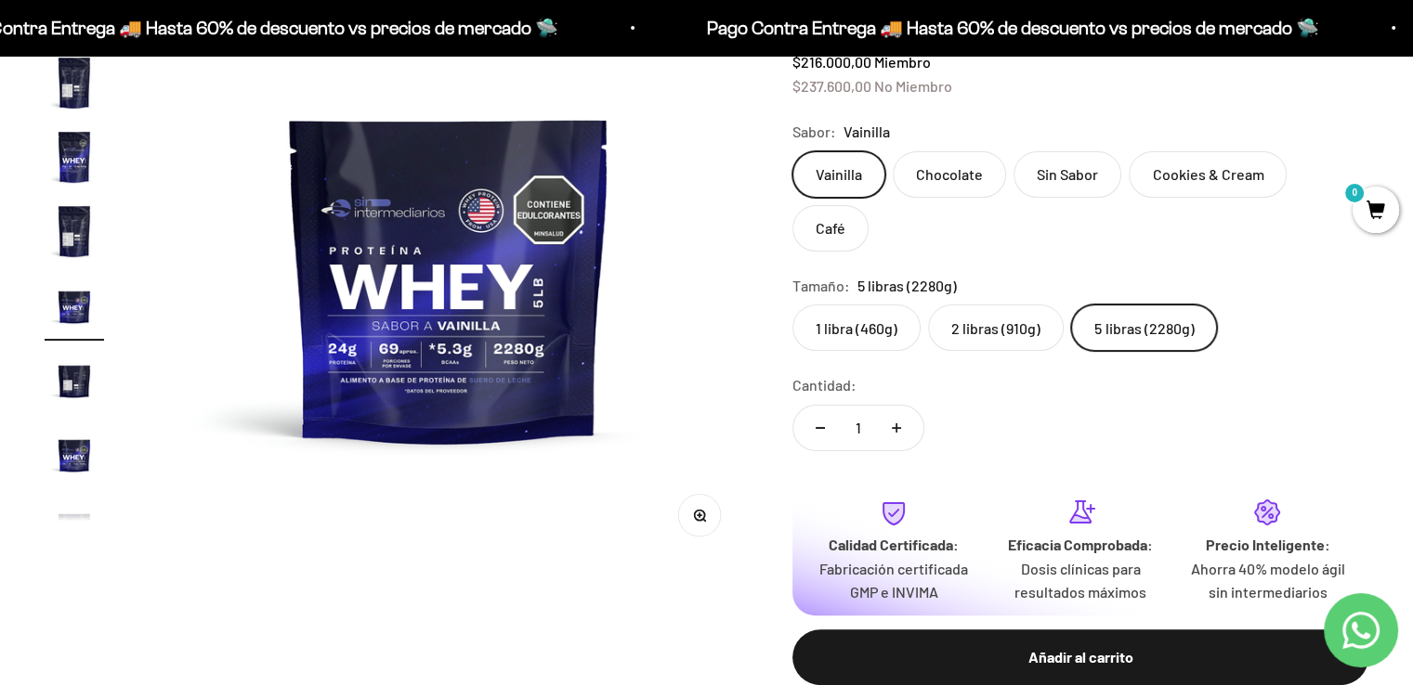
scroll to position [186, 0]
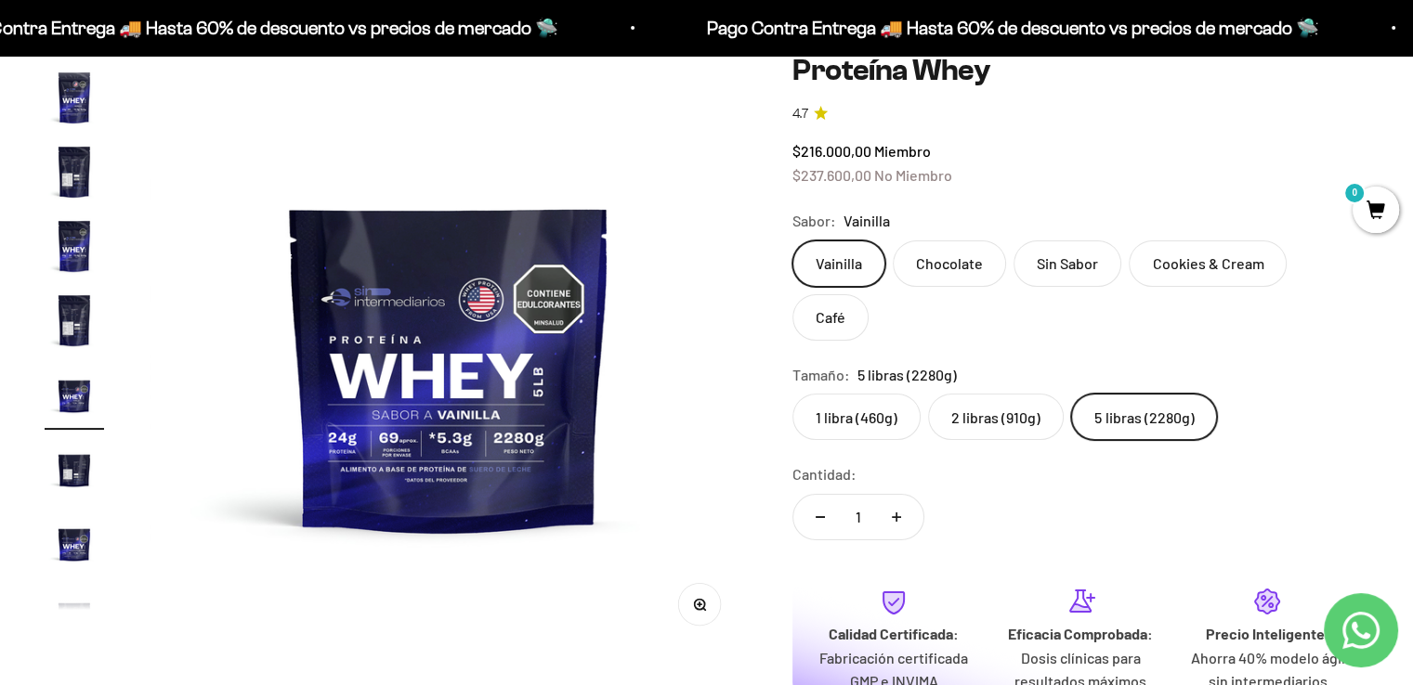
click at [1197, 261] on label "Cookies & Cream" at bounding box center [1208, 264] width 158 height 46
click at [792, 241] on input "Cookies & Cream" at bounding box center [791, 240] width 1 height 1
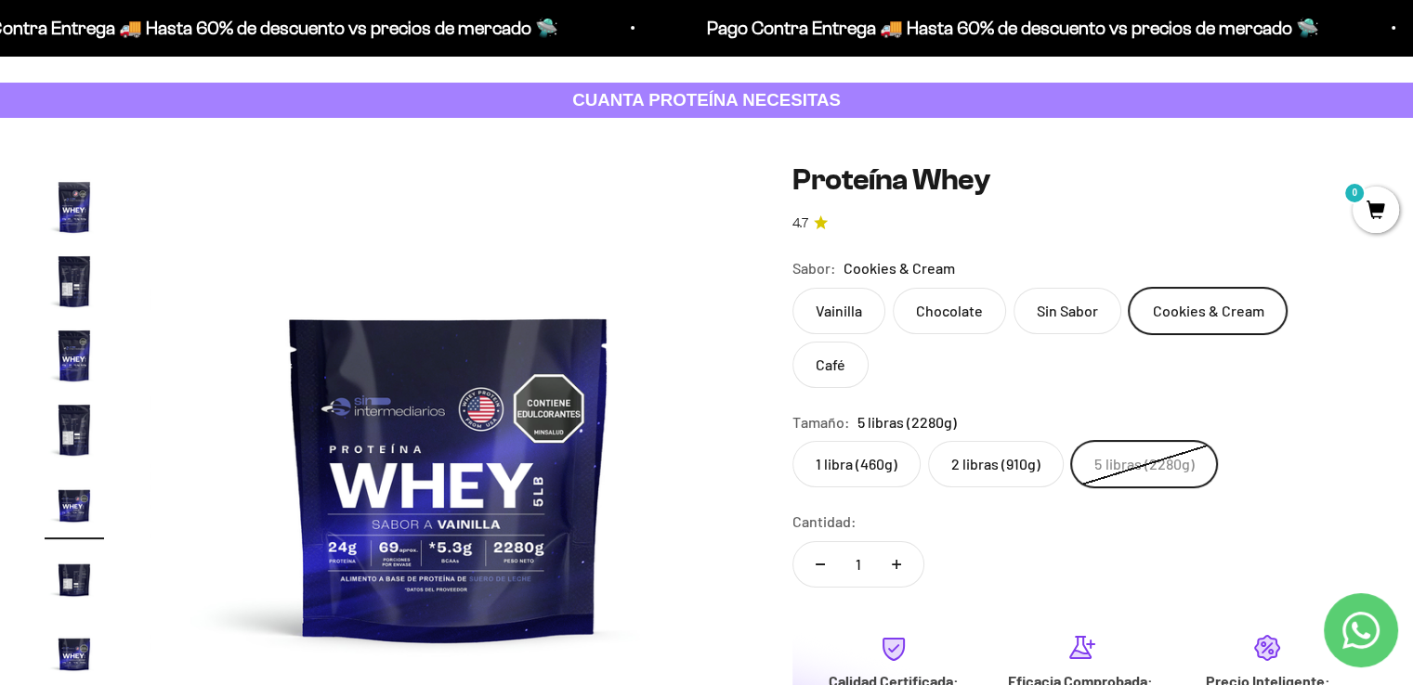
scroll to position [0, 0]
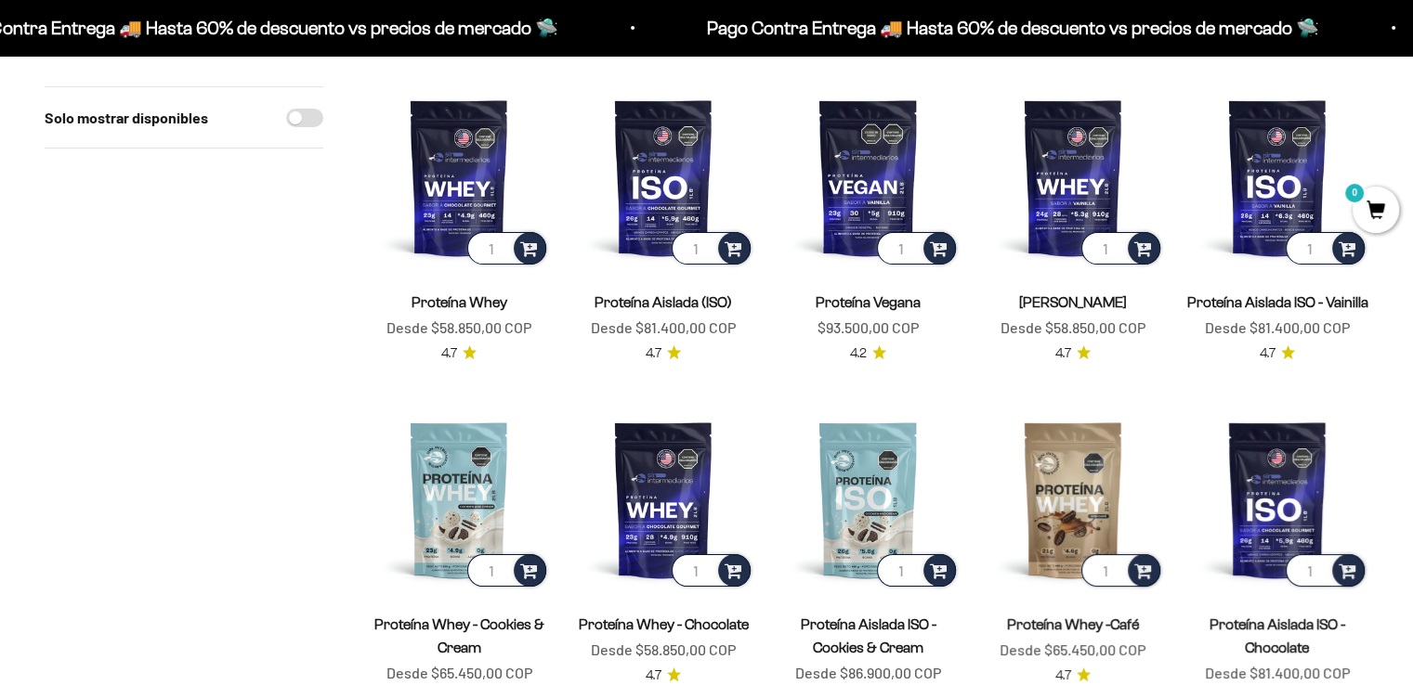
scroll to position [279, 0]
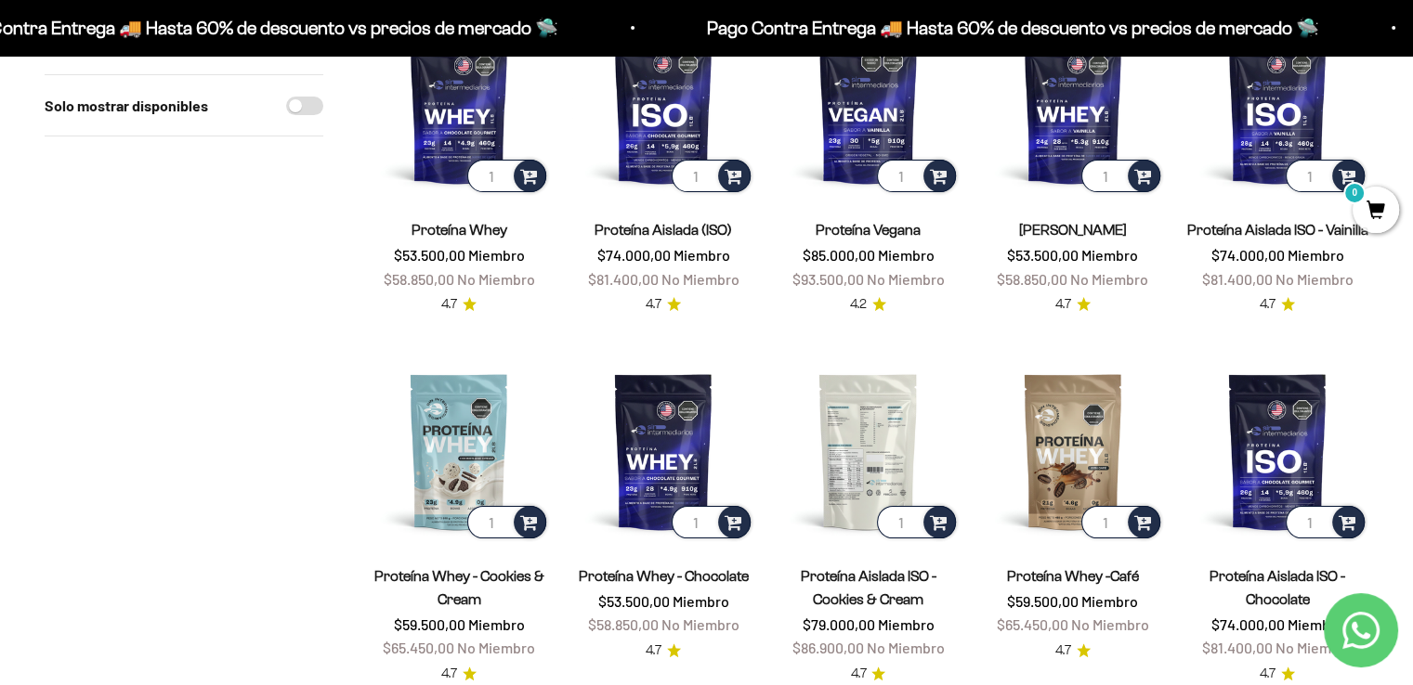
click at [848, 423] on img at bounding box center [868, 451] width 182 height 182
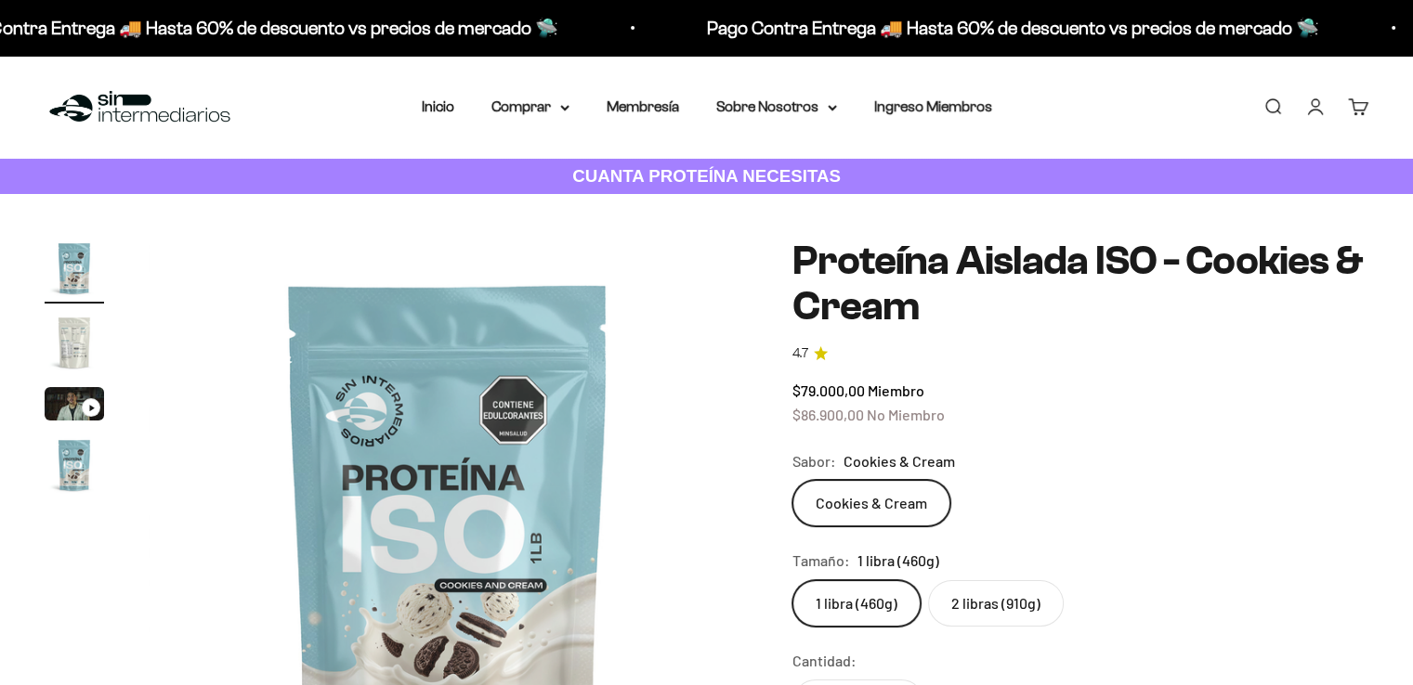
scroll to position [186, 0]
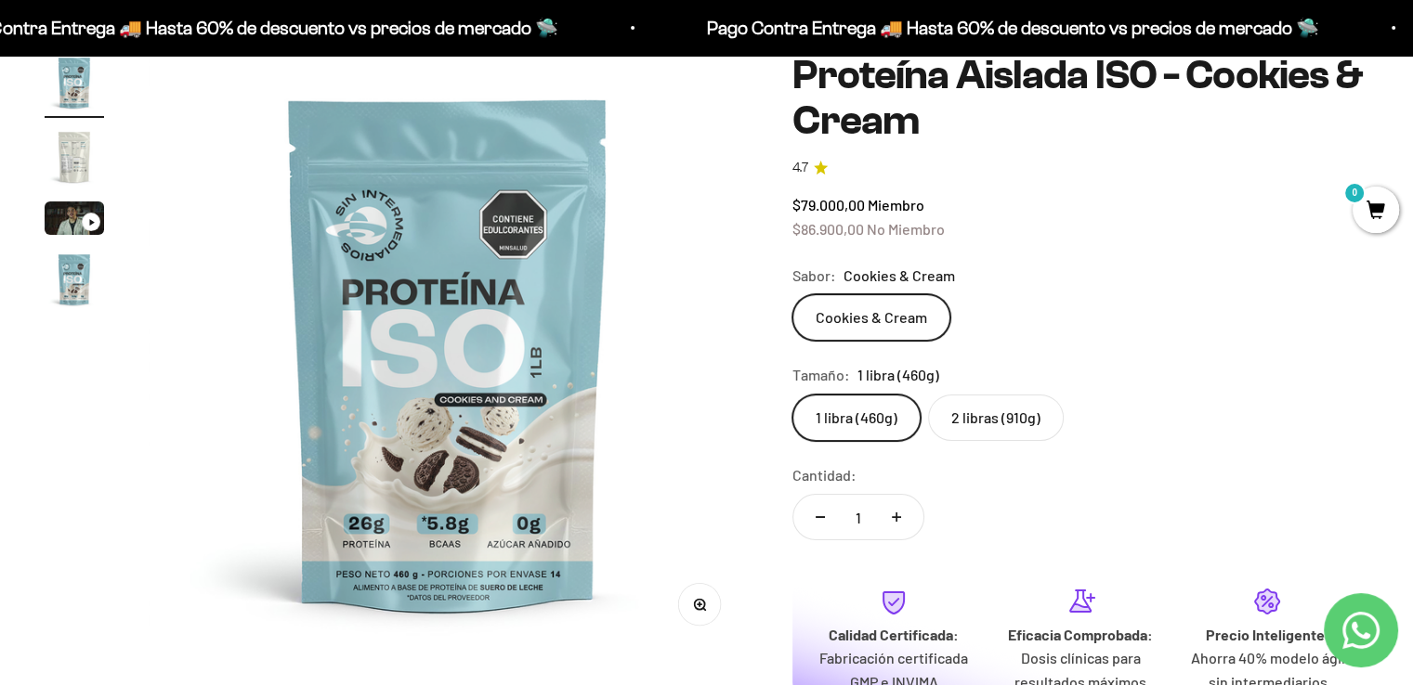
click at [1000, 413] on label "2 libras (910g)" at bounding box center [996, 418] width 136 height 46
click at [792, 395] on input "2 libras (910g)" at bounding box center [791, 394] width 1 height 1
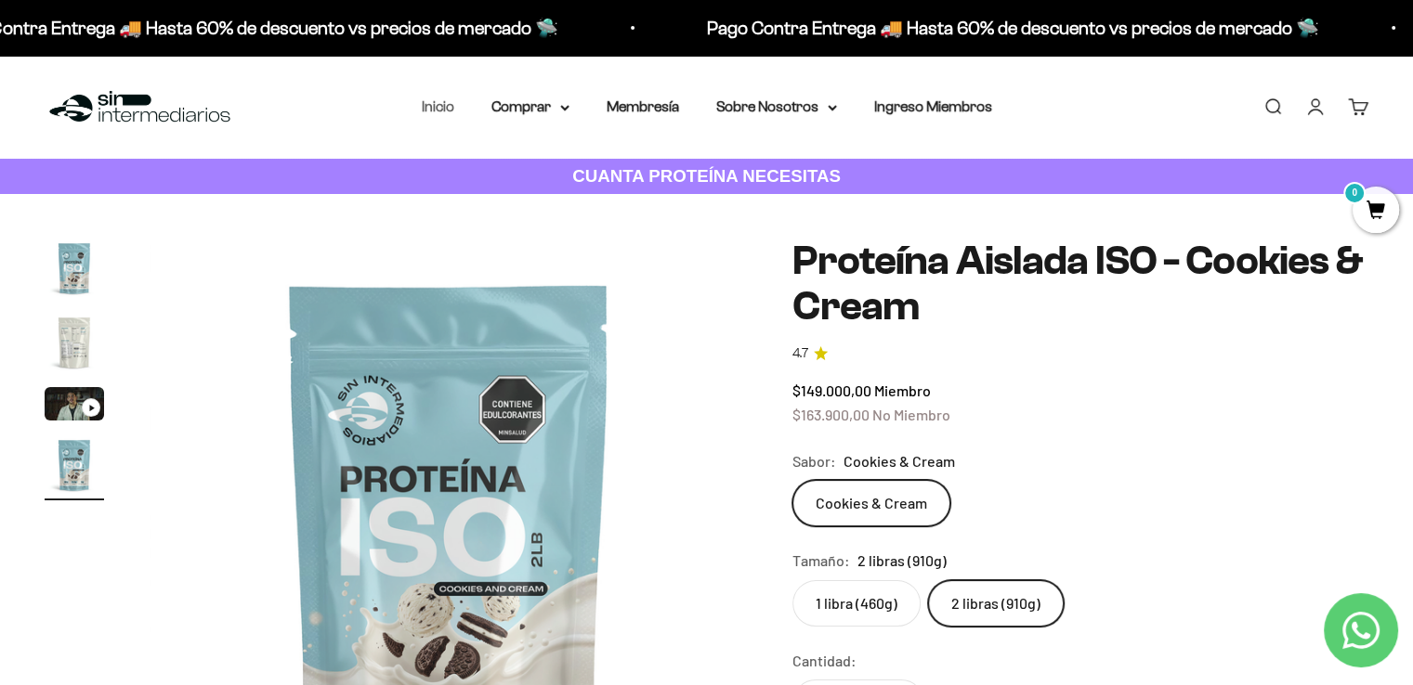
click at [440, 100] on link "Inicio" at bounding box center [438, 106] width 33 height 16
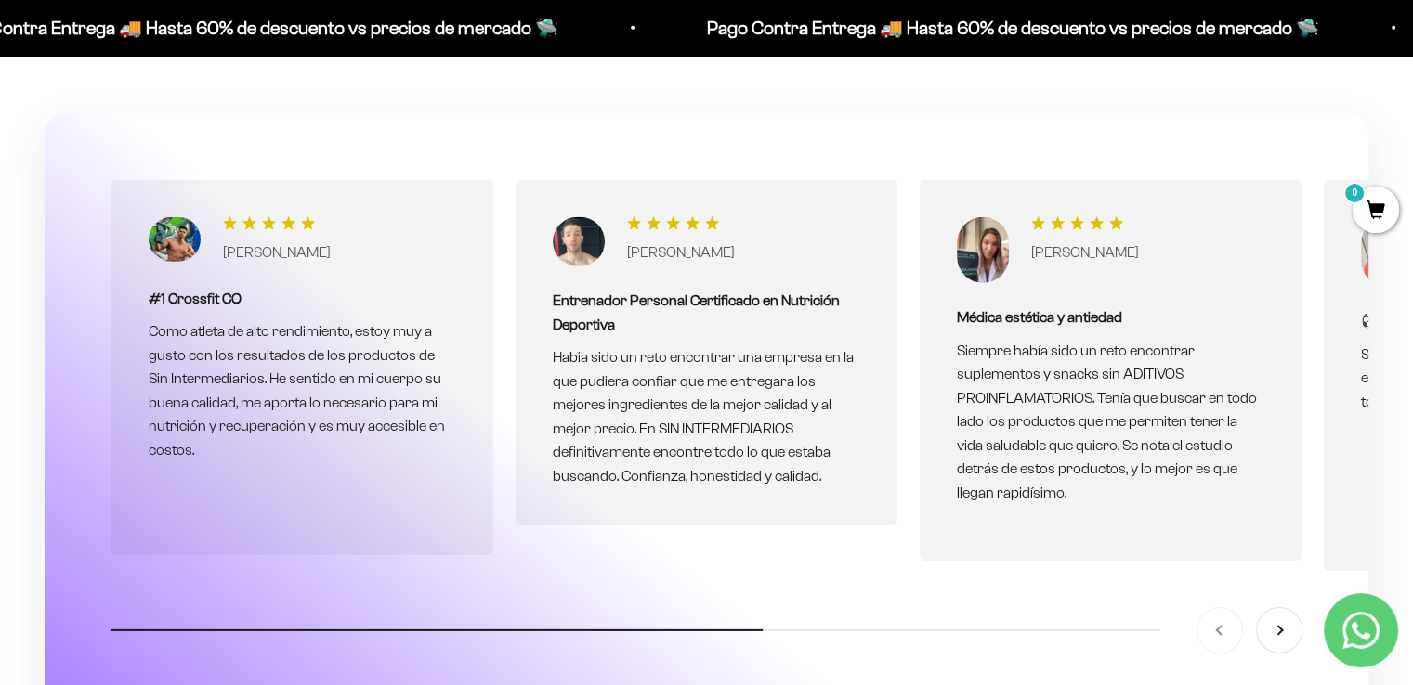
scroll to position [5759, 0]
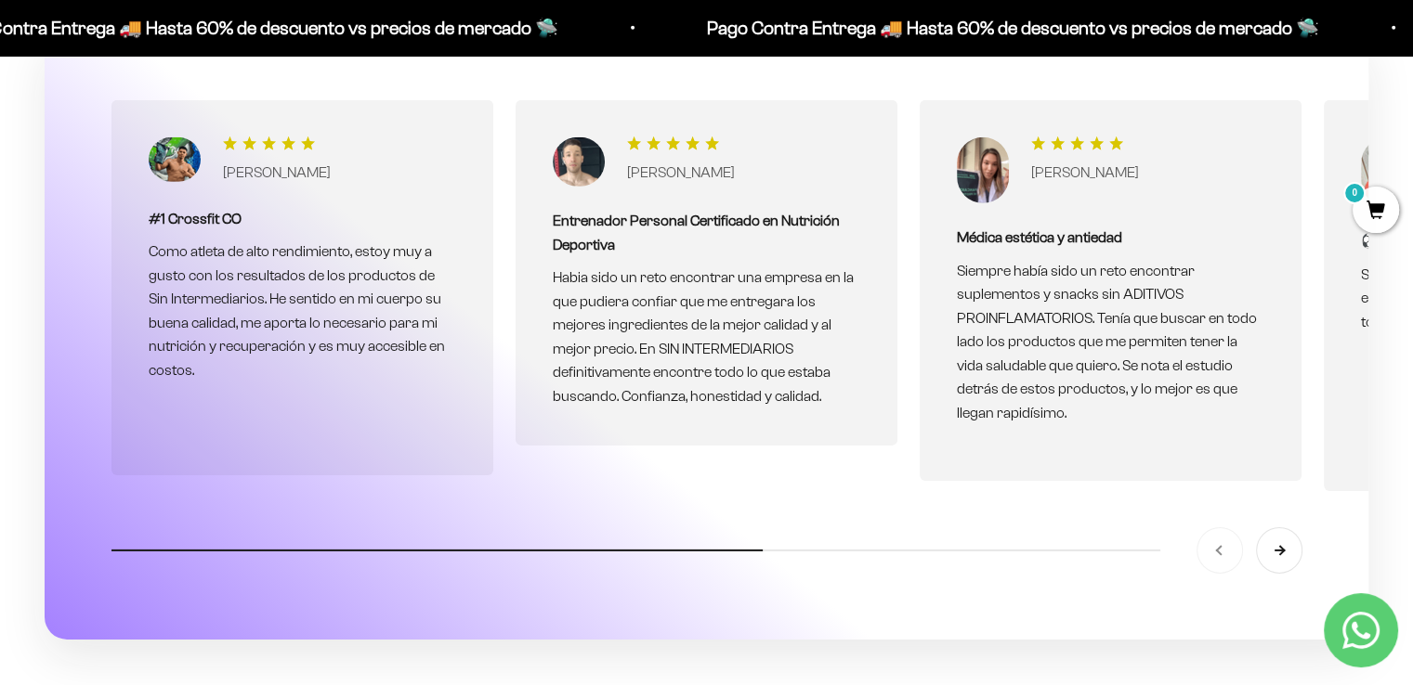
click at [1281, 545] on button "Siguiente" at bounding box center [1279, 551] width 45 height 45
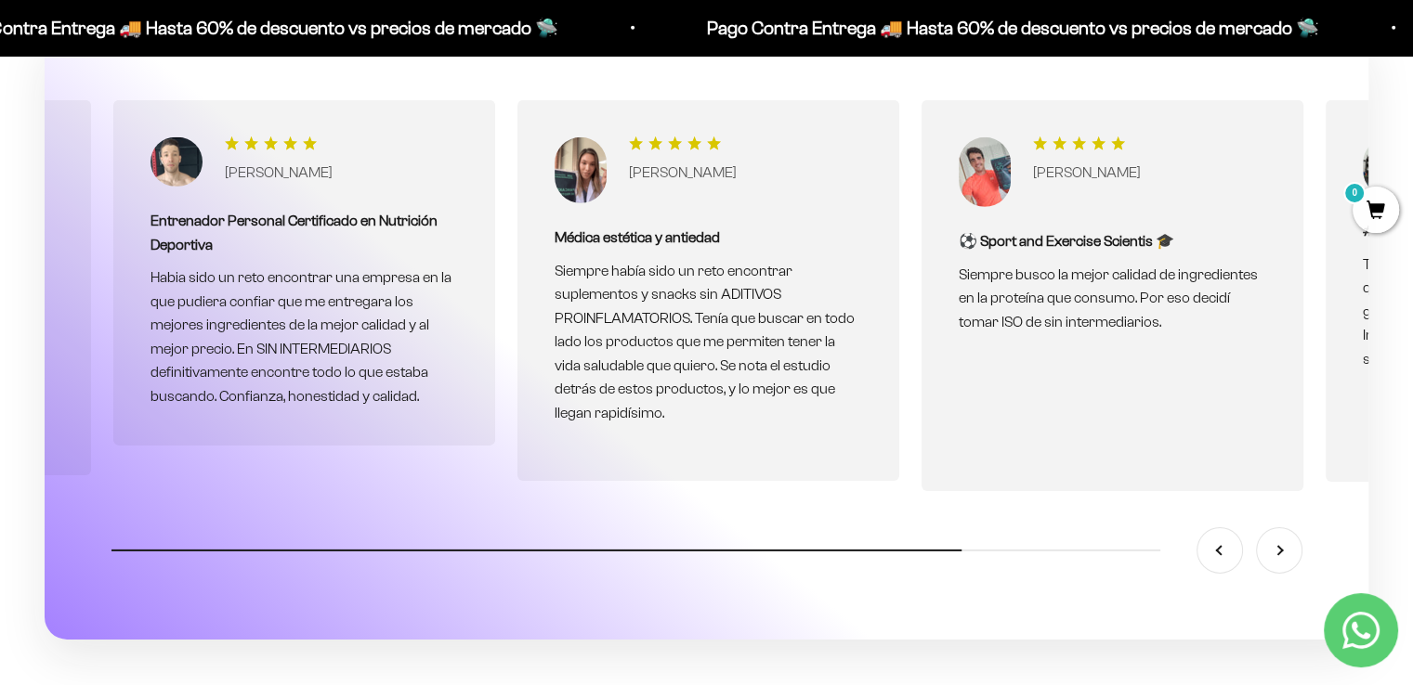
scroll to position [0, 404]
